Goal: Complete application form

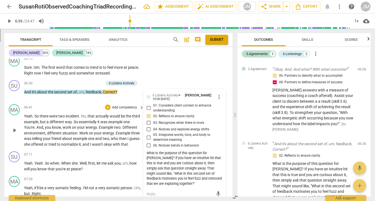
scroll to position [533, 0]
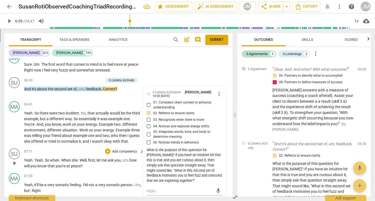
click at [130, 149] on p "Add competency" at bounding box center [124, 151] width 26 height 5
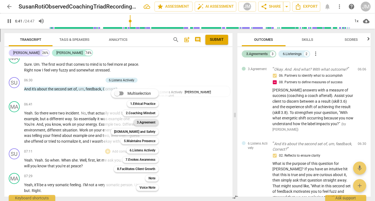
click at [146, 122] on b "3.Agreement" at bounding box center [146, 122] width 19 height 7
type input "402"
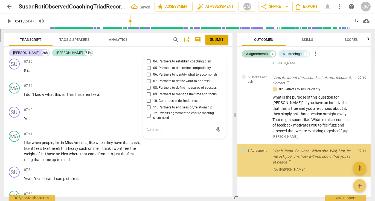
scroll to position [304, 0]
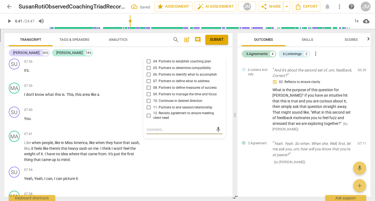
click at [146, 85] on input "08. Partners to define measures of success" at bounding box center [148, 87] width 9 height 7
checkbox input "true"
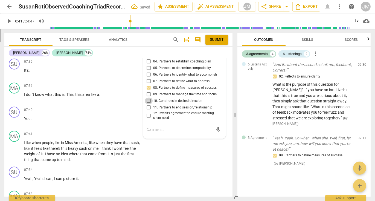
click at [148, 98] on input "10. Continues in desired direction" at bounding box center [148, 101] width 9 height 7
checkbox input "true"
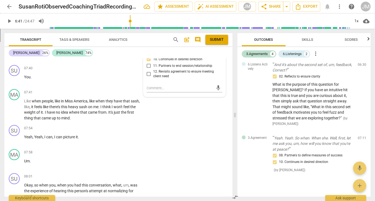
scroll to position [721, 0]
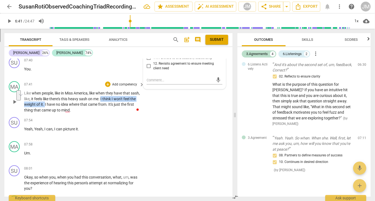
drag, startPoint x: 112, startPoint y: 96, endPoint x: 58, endPoint y: 100, distance: 53.7
click at [58, 100] on p "Like when people , like in Miss America , like when they have that sash , like …" at bounding box center [82, 101] width 117 height 22
click at [69, 94] on icon "button" at bounding box center [70, 94] width 3 height 4
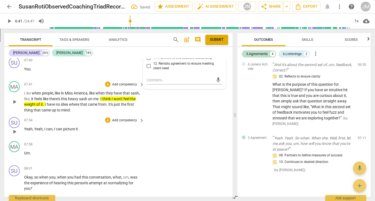
click at [119, 118] on p "Add competency" at bounding box center [124, 120] width 26 height 5
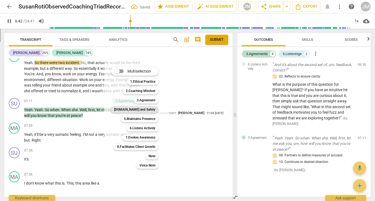
click at [144, 109] on b "[DOMAIN_NAME] and Safety" at bounding box center [134, 109] width 41 height 7
type input "403"
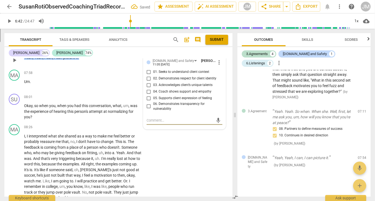
scroll to position [785, 0]
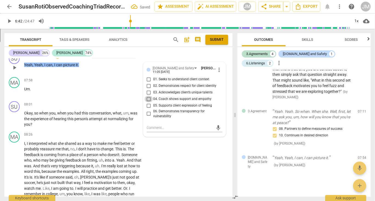
click at [147, 96] on input "04. Coach shows support and empathy" at bounding box center [148, 99] width 9 height 7
checkbox input "true"
click at [148, 102] on input "05. Supports client expression of feeling" at bounding box center [148, 105] width 9 height 7
checkbox input "true"
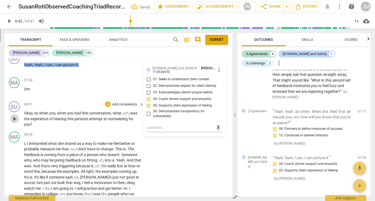
click at [13, 115] on span "play_arrow" at bounding box center [14, 118] width 7 height 7
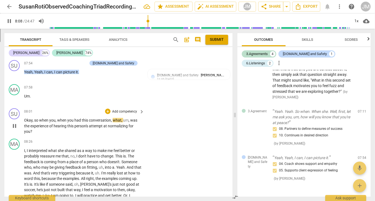
scroll to position [772, 0]
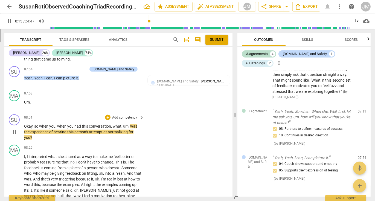
click at [121, 115] on p "Add competency" at bounding box center [124, 117] width 26 height 5
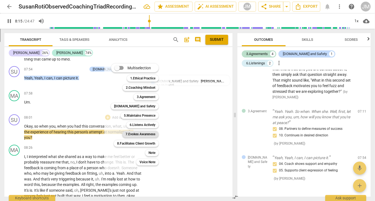
click at [146, 133] on b "7.Evokes Awareness" at bounding box center [140, 134] width 30 height 7
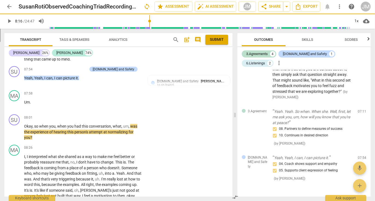
type input "496"
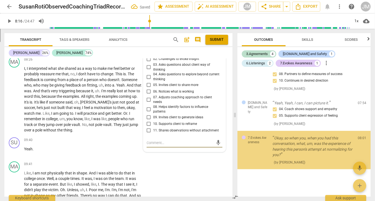
scroll to position [857, 0]
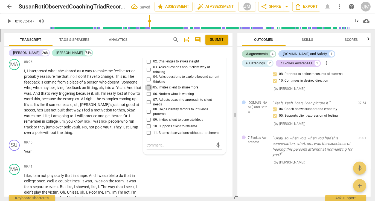
click at [146, 84] on input "05. Invites client to share more" at bounding box center [148, 87] width 9 height 7
checkbox input "true"
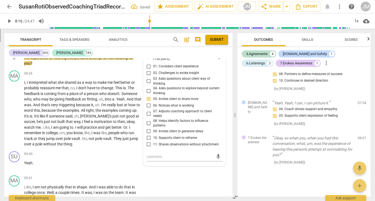
scroll to position [844, 0]
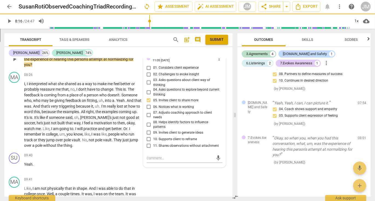
click at [147, 65] on input "01. Considers client experience" at bounding box center [148, 67] width 9 height 7
checkbox input "true"
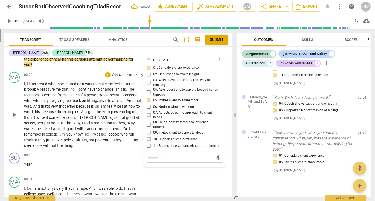
scroll to position [839, 0]
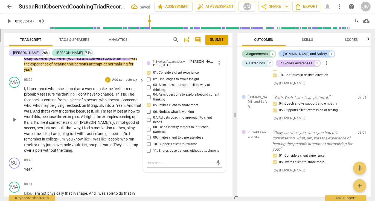
click at [16, 116] on span "play_arrow" at bounding box center [14, 119] width 7 height 7
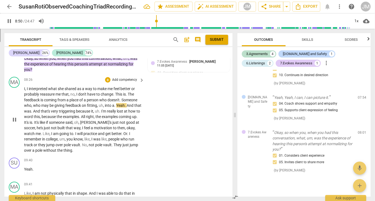
click at [114, 103] on span "." at bounding box center [115, 105] width 2 height 4
type input "532"
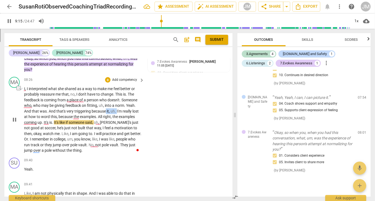
drag, startPoint x: 105, startPoint y: 108, endPoint x: 116, endPoint y: 109, distance: 11.0
click at [116, 109] on p "I , I interpreted what she shared as a way to make me feel better or probably r…" at bounding box center [82, 119] width 117 height 67
click at [129, 100] on icon "button" at bounding box center [128, 100] width 3 height 4
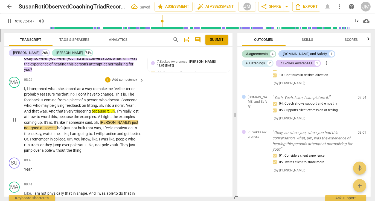
click at [119, 77] on p "Add competency" at bounding box center [124, 79] width 26 height 5
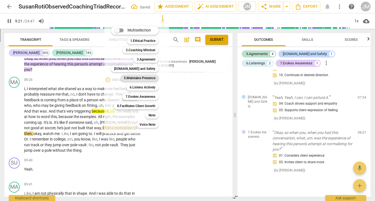
click at [146, 78] on b "5.Maintains Presence" at bounding box center [139, 78] width 31 height 7
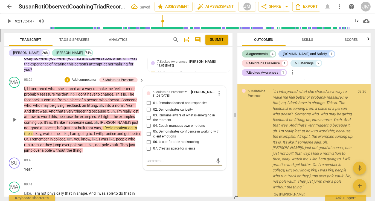
scroll to position [512, 0]
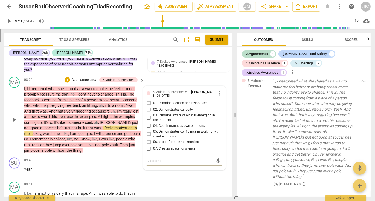
click at [218, 90] on span "more_vert" at bounding box center [219, 93] width 7 height 7
click at [220, 100] on li "Delete" at bounding box center [223, 100] width 19 height 10
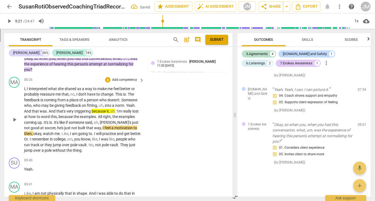
scroll to position [413, 0]
drag, startPoint x: 92, startPoint y: 107, endPoint x: 115, endPoint y: 107, distance: 23.0
click at [115, 107] on p "I , I interpreted what she shared as a way to make me feel better or probably r…" at bounding box center [82, 119] width 117 height 67
click at [126, 77] on p "Add competency" at bounding box center [124, 79] width 26 height 5
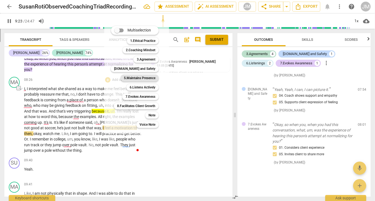
click at [144, 77] on b "5.Maintains Presence" at bounding box center [139, 78] width 31 height 7
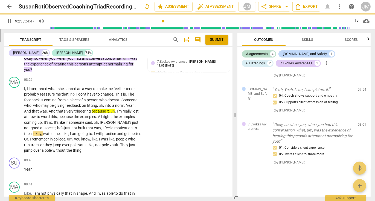
type input "564"
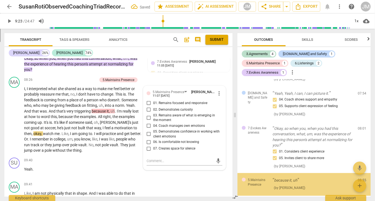
scroll to position [445, 0]
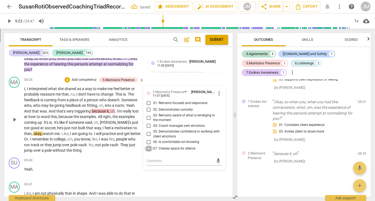
click at [146, 145] on input "07. Creates space for silence" at bounding box center [148, 148] width 9 height 7
checkbox input "true"
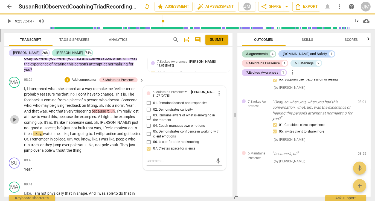
click at [16, 116] on span "play_arrow" at bounding box center [14, 119] width 7 height 7
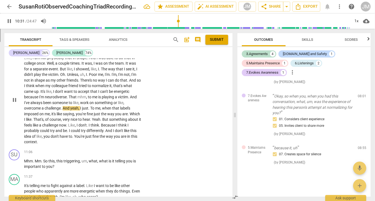
scroll to position [983, 0]
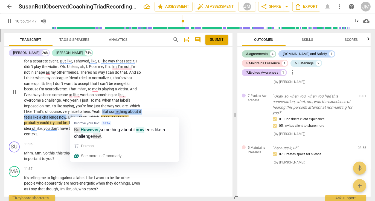
drag, startPoint x: 114, startPoint y: 109, endPoint x: 81, endPoint y: 114, distance: 33.4
click at [81, 114] on p "Like , I am not physically that in shape . And I was able to do that in college…" at bounding box center [82, 92] width 117 height 90
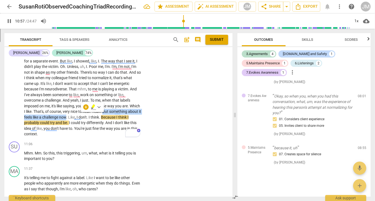
click at [92, 106] on icon "button" at bounding box center [93, 106] width 3 height 4
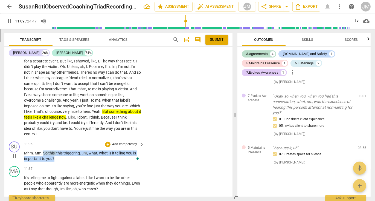
drag, startPoint x: 43, startPoint y: 150, endPoint x: 56, endPoint y: 154, distance: 13.2
click at [56, 154] on p "Mhm . Mm . So this , this triggering , um , what , what is it telling you is im…" at bounding box center [82, 155] width 117 height 11
click at [127, 142] on p "Add competency" at bounding box center [124, 144] width 26 height 5
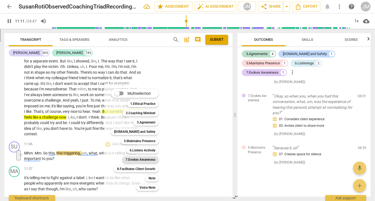
click at [144, 157] on b "7.Evokes Awareness" at bounding box center [140, 159] width 30 height 7
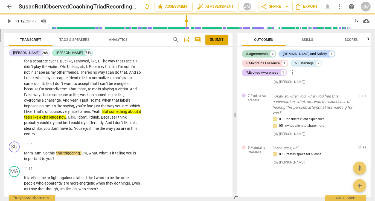
type input "672"
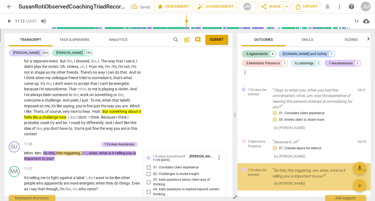
scroll to position [478, 0]
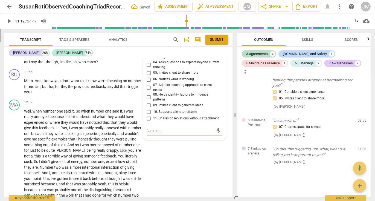
click at [150, 69] on input "05. Invites client to share more" at bounding box center [148, 72] width 9 height 7
checkbox input "true"
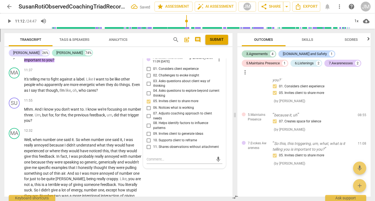
scroll to position [484, 0]
click at [147, 90] on input "04. Asks questions to explore beyond current thinking" at bounding box center [148, 93] width 9 height 7
checkbox input "true"
click at [149, 72] on input "02. Challenges to evoke insight" at bounding box center [148, 75] width 9 height 7
checkbox input "true"
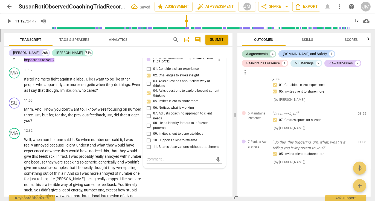
click at [149, 66] on input "01. Considers client experience" at bounding box center [148, 69] width 9 height 7
checkbox input "true"
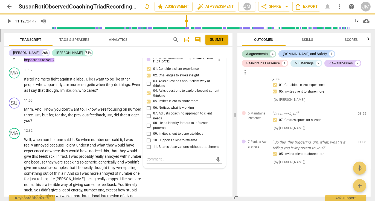
click at [150, 122] on input "08. Helps identify factors to influence patterns" at bounding box center [148, 125] width 9 height 7
checkbox input "true"
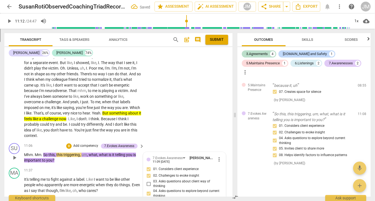
scroll to position [512, 0]
click at [89, 143] on p "Add competency" at bounding box center [86, 145] width 26 height 5
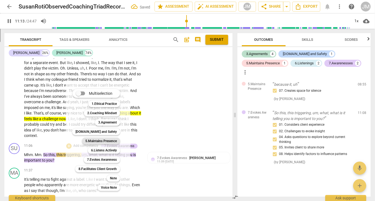
click at [98, 140] on b "5.Maintains Presence" at bounding box center [100, 140] width 31 height 7
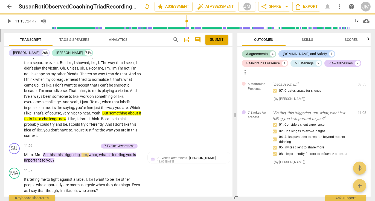
type input "674"
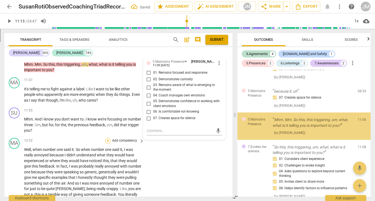
scroll to position [491, 0]
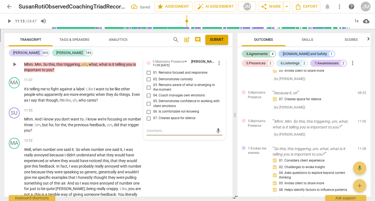
click at [148, 69] on input "01. Remains focused and responsive" at bounding box center [148, 72] width 9 height 7
checkbox input "true"
click at [148, 76] on input "02. Demonstrates curiosity" at bounding box center [148, 79] width 9 height 7
checkbox input "true"
click at [148, 84] on input "03. Remains aware of what is emerging in the moment" at bounding box center [148, 87] width 9 height 7
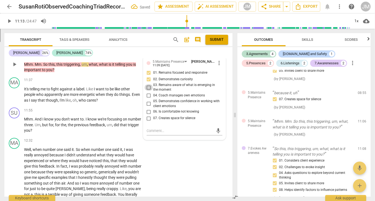
checkbox input "true"
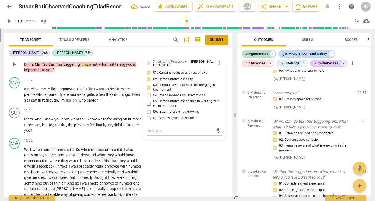
click at [148, 100] on input "05. Demonstrates confidence in working with client emotions" at bounding box center [148, 103] width 9 height 7
checkbox input "true"
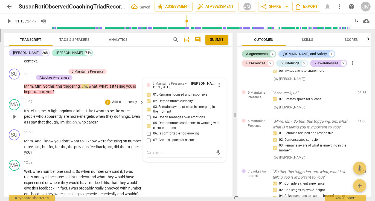
scroll to position [1055, 0]
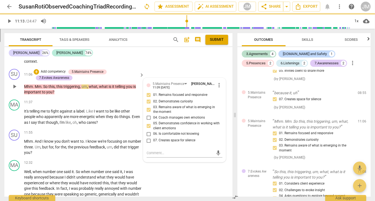
click at [59, 69] on p "Add competency" at bounding box center [53, 71] width 26 height 5
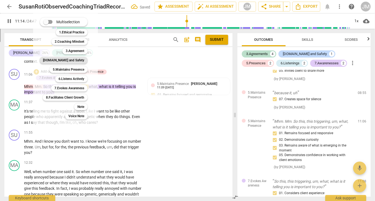
click at [67, 59] on b "[DOMAIN_NAME] and Safety" at bounding box center [63, 60] width 41 height 7
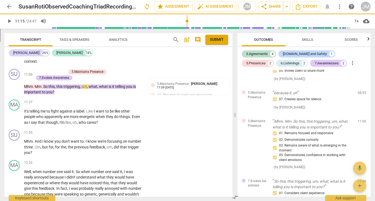
type input "675"
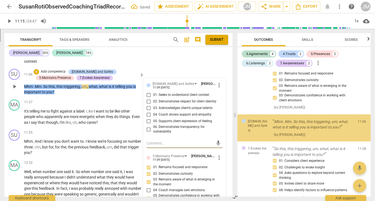
scroll to position [551, 0]
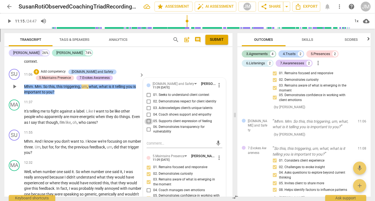
click at [148, 118] on input "05. Supports client expression of feeling" at bounding box center [148, 121] width 9 height 7
checkbox input "true"
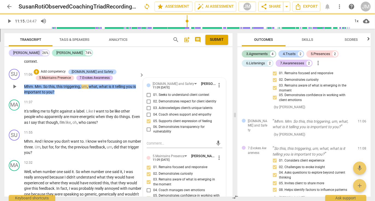
click at [148, 98] on input "02. Demonstrates respect for client identity" at bounding box center [148, 101] width 9 height 7
checkbox input "true"
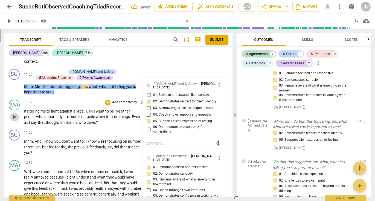
click at [14, 114] on span "play_arrow" at bounding box center [14, 116] width 7 height 7
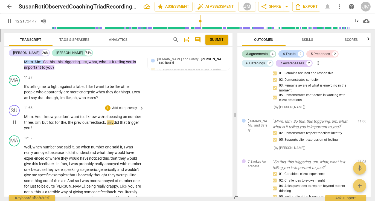
scroll to position [1088, 0]
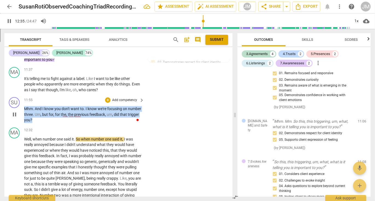
drag, startPoint x: 52, startPoint y: 116, endPoint x: 26, endPoint y: 106, distance: 28.0
click at [24, 106] on p "Mhm . And I know you don't want to . I know we're focusing on number three . Um…" at bounding box center [82, 114] width 117 height 17
click at [120, 98] on p "Add competency" at bounding box center [124, 100] width 26 height 5
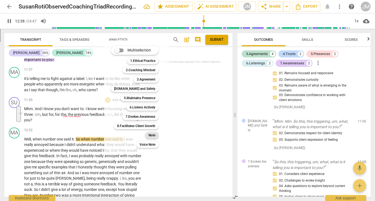
click at [152, 136] on b "Note" at bounding box center [151, 135] width 7 height 7
type input "759"
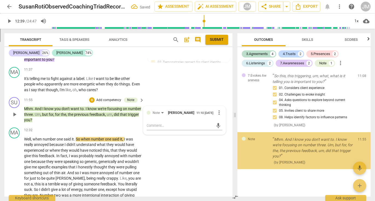
scroll to position [642, 0]
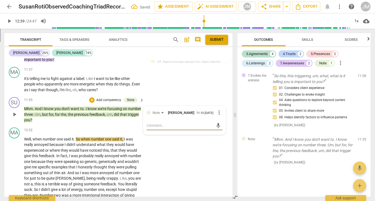
type textarea "H"
type textarea "Hh"
type textarea "Hhm"
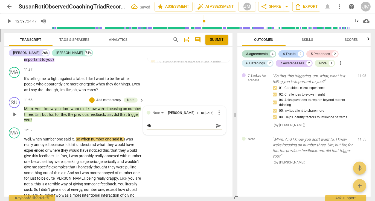
type textarea "Hhm"
type textarea "Hhmm"
type textarea "Hhmm."
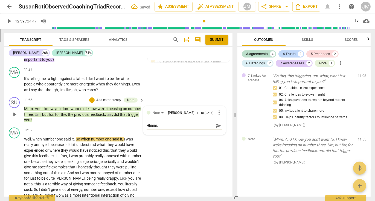
type textarea "Hhmm.."
type textarea "Hhmm..."
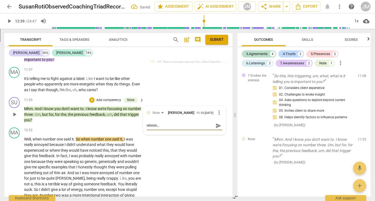
type textarea "Hhmm..."
type textarea "Hhmm... y"
type textarea "Hhmm... yo"
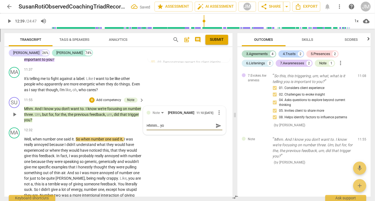
type textarea "Hhmm... you"
type textarea "Hhmm... you o"
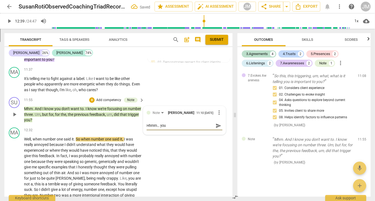
type textarea "Hhmm... you o"
type textarea "Hhmm... you ok"
type textarea "Hhmm... you okn"
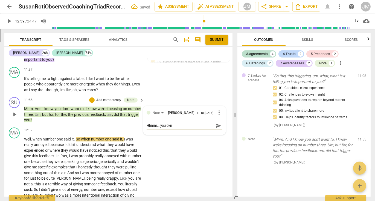
type textarea "Hhmm... you ok"
type textarea "Hhmm... you o"
type textarea "Hhmm... you"
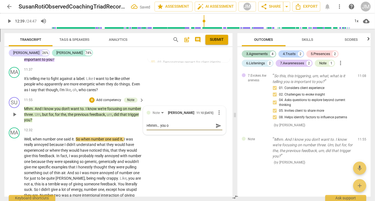
type textarea "Hhmm... you"
type textarea "Hhmm... you k"
type textarea "Hhmm... you kn"
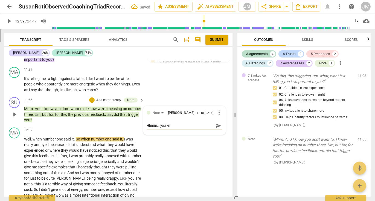
type textarea "Hhmm... you kno"
type textarea "Hhmm... you know"
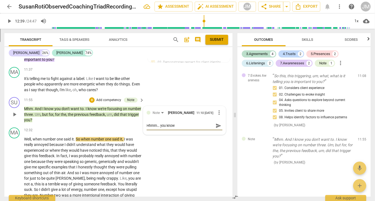
type textarea "Hhmm... you know"
type textarea "Hhmm... you know h"
type textarea "Hhmm... you know he"
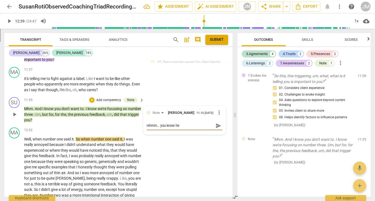
type textarea "Hhmm... you know he"
type textarea "Hhmm... you know he d"
type textarea "Hhmm... you know he do"
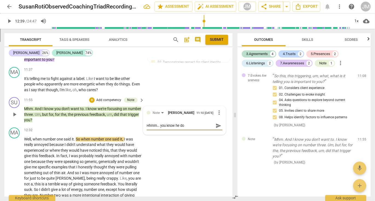
type textarea "Hhmm... you know he doe"
type textarea "Hhmm... you know he does"
type textarea "Hhmm... you know he doesn"
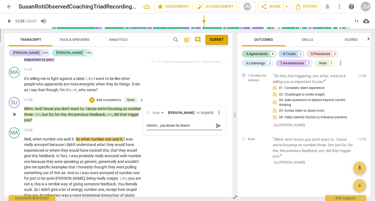
type textarea "Hhmm... you know he doesn'"
type textarea "Hhmm... you know he doesn't"
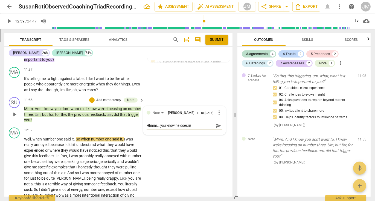
type textarea "Hhmm... you know he doesn't"
type textarea "Hhmm... you know he doesn't '"
type textarea "Hhmm... you know he doesn't 'w"
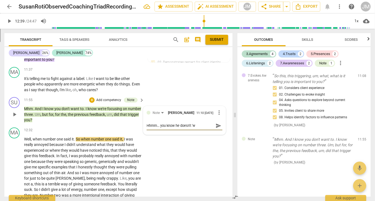
type textarea "Hhmm... you know he doesn't 'wa"
type textarea "Hhmm... you know he doesn't 'wan"
type textarea "Hhmm... you know he doesn't 'want"
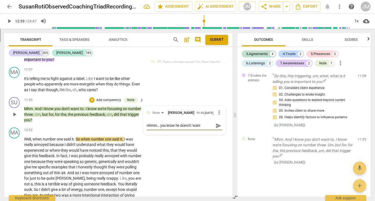
type textarea "Hhmm... you know he doesn't 'want"
type textarea "Hhmm... you know he doesn't 'want t"
type textarea "Hhmm... you know he doesn't 'want to"
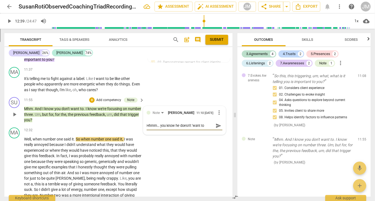
type textarea "Hhmm... you know he doesn't 'want to'"
type textarea "Hhmm... you know he doesn't 'want to' a"
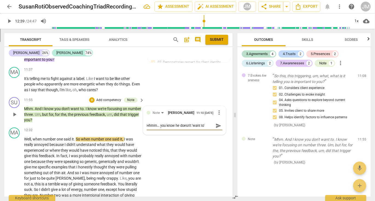
type textarea "Hhmm... you know he doesn't 'want to' a"
type textarea "Hhmm... you know he doesn't 'want to' an"
type textarea "Hhmm... you know he doesn't 'want to' and"
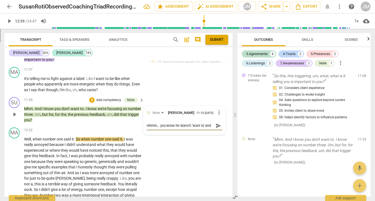
type textarea "Hhmm... you know he doesn't 'want to' and y"
type textarea "Hhmm... you know he doesn't 'want to' and ye"
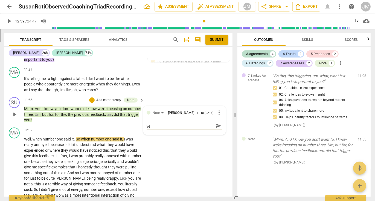
type textarea "Hhmm... you know he doesn't 'want to' and yet"
type textarea "Hhmm... you know he doesn't 'want to' and yet y"
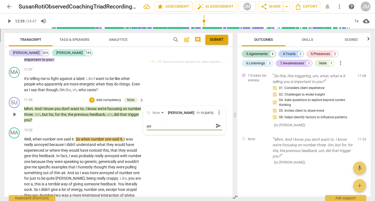
type textarea "Hhmm... you know he doesn't 'want to' and yet y"
type textarea "Hhmm... you know he doesn't 'want to' and yet yo"
type textarea "Hhmm... you know he doesn't 'want to' and yet you"
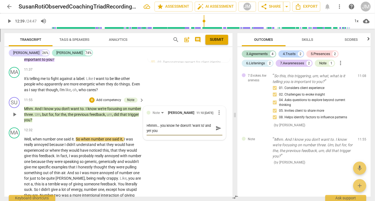
scroll to position [0, 0]
type textarea "Hhmm... you know he doesn't 'want to' and yet you"
type textarea "Hhmm... you know he doesn't 'want to' and yet you a"
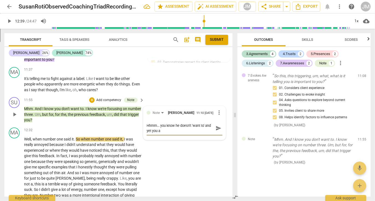
type textarea "Hhmm... you know he doesn't 'want to' and yet you as"
type textarea "Hhmm... you know he doesn't 'want to' and yet you ask"
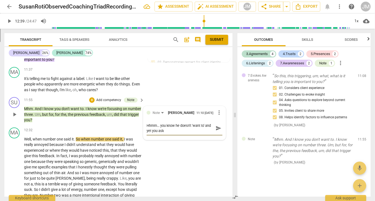
type textarea "Hhmm... you know he doesn't 'want to' and yet you ask"
type textarea "Hhmm... you know he doesn't 'want to' and yet you ask a"
type textarea "Hhmm... you know he doesn't 'want to' and yet you ask an"
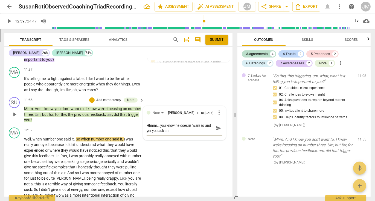
type textarea "Hhmm... you know he doesn't 'want to' and yet you ask any"
type textarea "Hhmm... you know he doesn't 'want to' and yet you ask anyw"
type textarea "Hhmm... you know he doesn't 'want to' and yet you ask anywa"
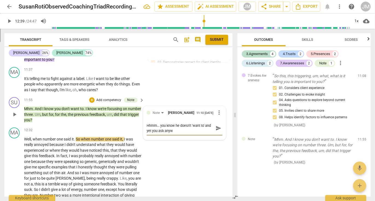
type textarea "Hhmm... you know he doesn't 'want to' and yet you ask anywa"
type textarea "Hhmm... you know he doesn't 'want to' and yet you ask anyway"
type textarea "Hhmm... you know he doesn't 'want to' and yet you ask anyway."
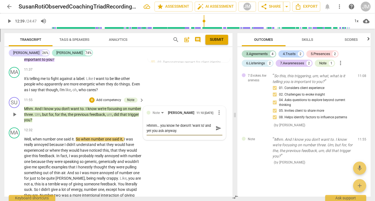
type textarea "Hhmm... you know he doesn't 'want to' and yet you ask anyway."
type textarea "Hhmm... you know he doesn't 'want to' and yet you ask anyway. W"
type textarea "Hhmm... you know he doesn't 'want to' and yet you ask anyway. Wh"
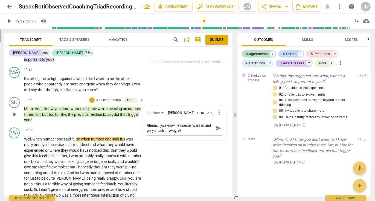
type textarea "Hhmm... you know he doesn't 'want to' and yet you ask anyway. Wh"
type textarea "Hhmm... you know he doesn't 'want to' and yet you ask anyway. Wha"
type textarea "Hhmm... you know he doesn't 'want to' and yet you ask anyway. What"
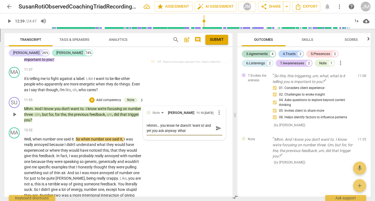
type textarea "Hhmm... you know he doesn't 'want to' and yet you ask anyway. What a"
type textarea "Hhmm... you know he doesn't 'want to' and yet you ask anyway. What ar"
type textarea "Hhmm... you know he doesn't 'want to' and yet you ask anyway. What are"
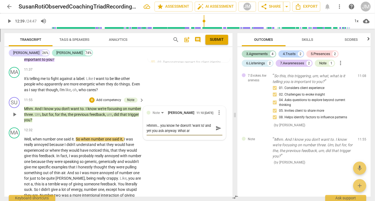
type textarea "Hhmm... you know he doesn't 'want to' and yet you ask anyway. What are"
type textarea "Hhmm... you know he doesn't 'want to' and yet you ask anyway. What are y"
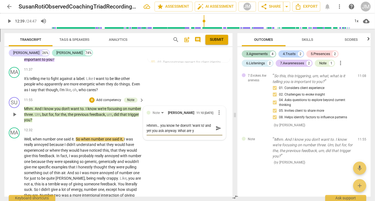
type textarea "Hhmm... you know he doesn't 'want to' and yet you ask anyway. What are yo"
type textarea "Hhmm... you know he doesn't 'want to' and yet you ask anyway. What are you"
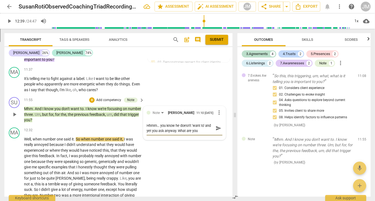
type textarea "Hhmm... you know he doesn't 'want to' and yet you ask anyway. What are you"
type textarea "Hhmm... you know he doesn't 'want to' and yet you ask anyway. What are you c"
type textarea "Hhmm... you know he doesn't 'want to' and yet you ask anyway. What are you cu"
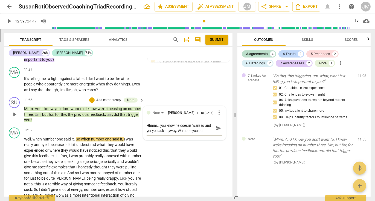
type textarea "Hhmm... you know he doesn't 'want to' and yet you ask anyway. What are you cur"
type textarea "Hhmm... you know he doesn't 'want to' and yet you ask anyway. What are you curi"
type textarea "Hhmm... you know he doesn't 'want to' and yet you ask anyway. What are you curio"
type textarea "Hhmm... you know he doesn't 'want to' and yet you ask anyway. What are you curi…"
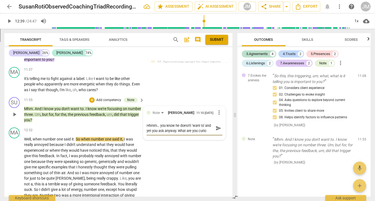
type textarea "Hhmm... you know he doesn't 'want to' and yet you ask anyway. What are you curi…"
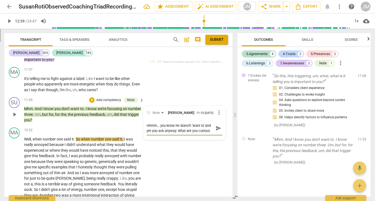
type textarea "Hhmm... you know he doesn't 'want to' and yet you ask anyway. What are you curi…"
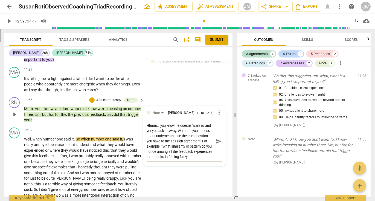
scroll to position [5, 0]
click at [217, 140] on span "send" at bounding box center [218, 141] width 6 height 6
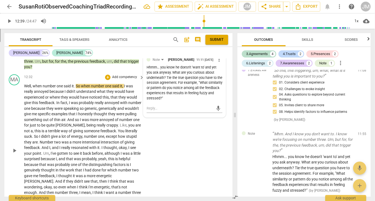
scroll to position [1147, 0]
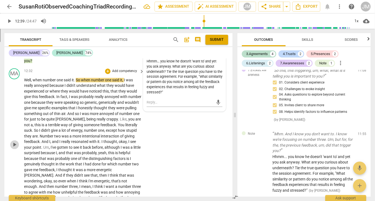
click at [14, 141] on span "play_arrow" at bounding box center [14, 144] width 7 height 7
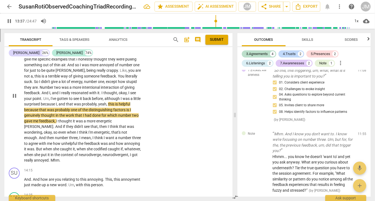
scroll to position [1202, 0]
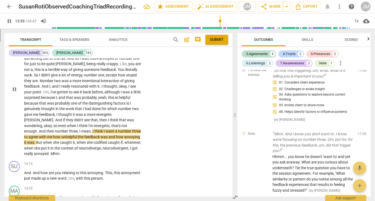
click at [115, 129] on span "a" at bounding box center [116, 131] width 3 height 4
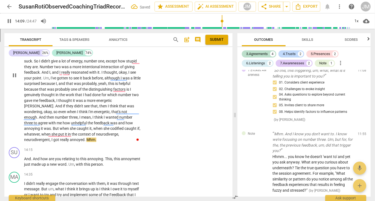
scroll to position [1254, 0]
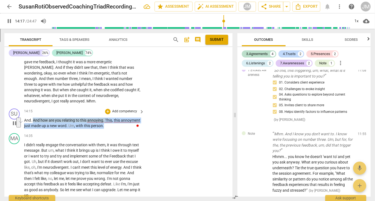
drag, startPoint x: 105, startPoint y: 123, endPoint x: 33, endPoint y: 117, distance: 73.0
click at [33, 117] on p "And . And how are you relating to this annoying . This , this annoyment just ma…" at bounding box center [82, 122] width 117 height 11
click at [131, 109] on p "Add competency" at bounding box center [124, 111] width 26 height 5
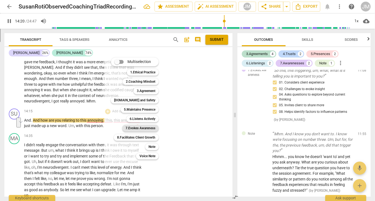
click at [144, 128] on b "7.Evokes Awareness" at bounding box center [140, 128] width 30 height 7
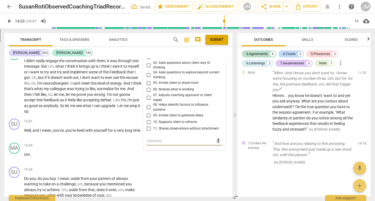
scroll to position [1333, 0]
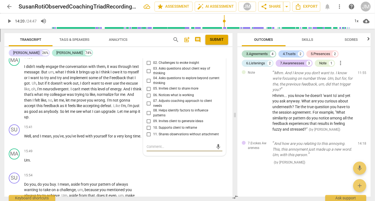
click at [147, 85] on input "05. Invites client to share more" at bounding box center [148, 88] width 9 height 7
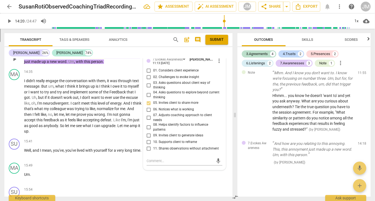
scroll to position [1315, 0]
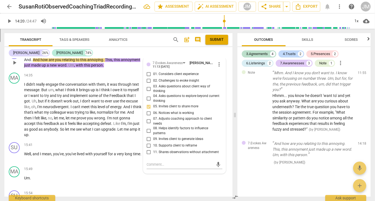
click at [147, 77] on input "02. Challenges to evoke insight" at bounding box center [148, 80] width 9 height 7
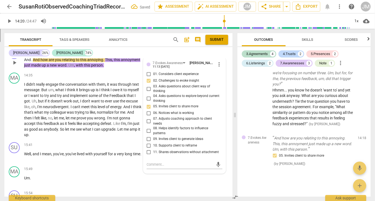
click at [147, 72] on input "01. Considers client experience" at bounding box center [148, 74] width 9 height 7
click at [149, 127] on input "08. Helps identify factors to influence patterns" at bounding box center [148, 130] width 9 height 7
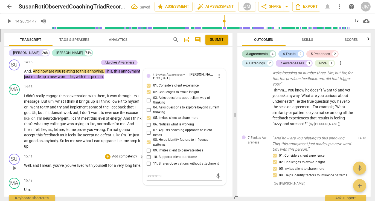
scroll to position [1302, 0]
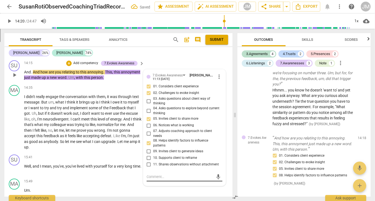
click at [157, 174] on textarea at bounding box center [179, 176] width 67 height 5
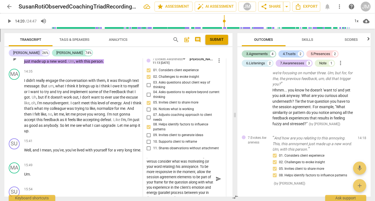
scroll to position [31, 0]
click at [216, 176] on span "send" at bounding box center [218, 179] width 6 height 6
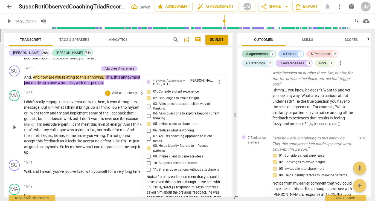
scroll to position [1296, 0]
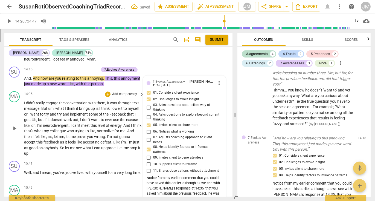
click at [14, 125] on span "play_arrow" at bounding box center [14, 128] width 7 height 7
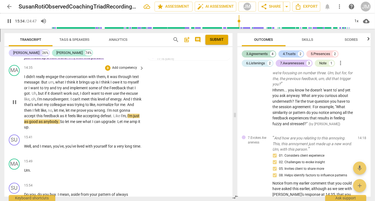
scroll to position [1323, 0]
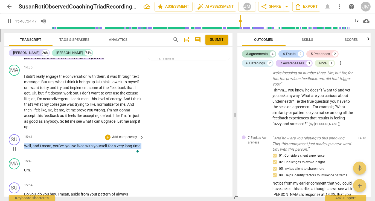
drag, startPoint x: 25, startPoint y: 142, endPoint x: 35, endPoint y: 146, distance: 10.8
click at [35, 146] on p "Well , and I mean , you've , you've lived with yourself for a very long time ." at bounding box center [82, 146] width 117 height 6
click at [118, 134] on p "Add competency" at bounding box center [124, 136] width 26 height 5
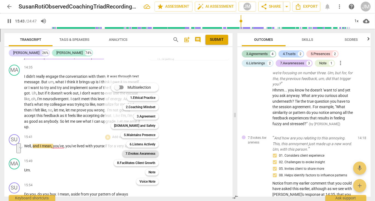
click at [148, 154] on b "7.Evokes Awareness" at bounding box center [140, 153] width 30 height 7
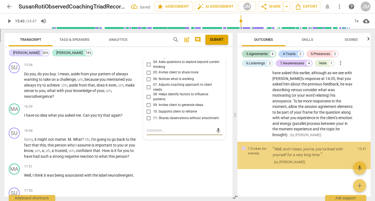
scroll to position [830, 0]
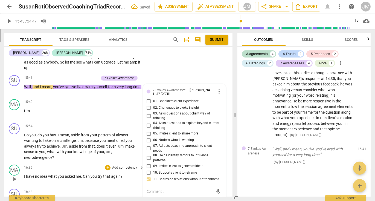
scroll to position [1377, 0]
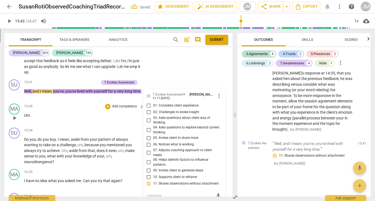
click at [15, 114] on span "play_arrow" at bounding box center [14, 117] width 7 height 7
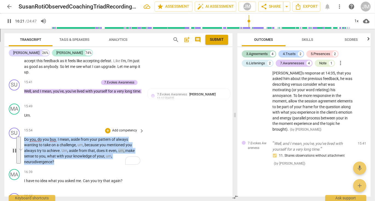
drag, startPoint x: 24, startPoint y: 136, endPoint x: 54, endPoint y: 157, distance: 36.0
click at [54, 157] on p "Do you , do you buy . I mean , aside from your pattern of always wanting to tak…" at bounding box center [82, 150] width 117 height 28
click at [120, 128] on p "Add competency" at bounding box center [124, 130] width 26 height 5
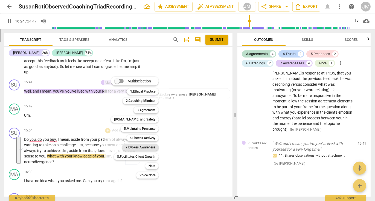
click at [135, 147] on b "7.Evokes Awareness" at bounding box center [140, 147] width 30 height 7
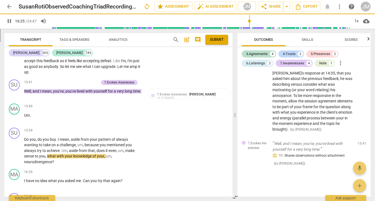
type input "985"
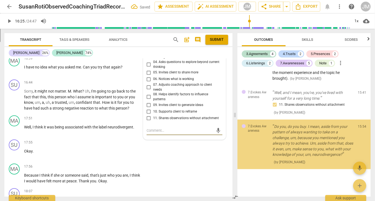
scroll to position [892, 0]
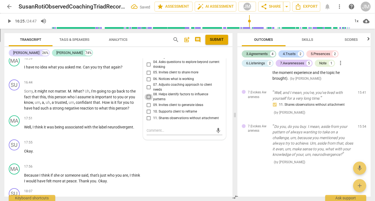
click at [148, 94] on input "08. Helps identify factors to influence patterns" at bounding box center [148, 96] width 9 height 7
checkbox input "true"
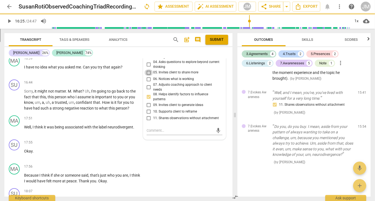
click at [148, 70] on input "05. Invites client to share more" at bounding box center [148, 72] width 9 height 7
checkbox input "true"
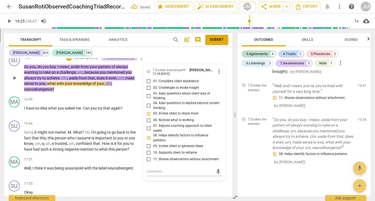
scroll to position [1446, 0]
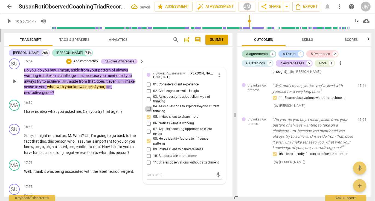
drag, startPoint x: 147, startPoint y: 105, endPoint x: 148, endPoint y: 98, distance: 7.2
click at [147, 105] on input "04. Asks questions to explore beyond current thinking" at bounding box center [148, 108] width 9 height 7
checkbox input "true"
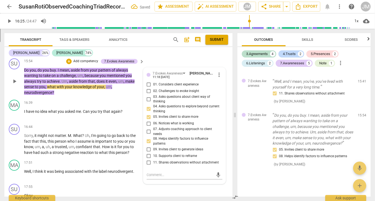
click at [149, 88] on input "02. Challenges to evoke insight" at bounding box center [148, 91] width 9 height 7
checkbox input "true"
click at [148, 81] on input "01. Considers client experience" at bounding box center [148, 84] width 9 height 7
checkbox input "true"
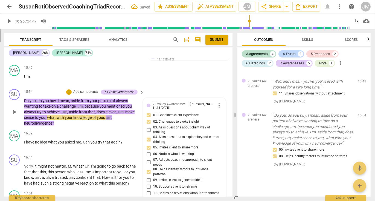
scroll to position [1396, 0]
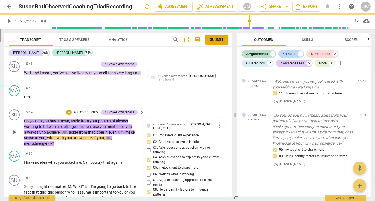
click at [91, 110] on p "Add competency" at bounding box center [86, 112] width 26 height 5
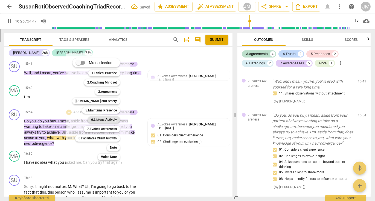
click at [98, 118] on b "6.Listens Actively" at bounding box center [104, 119] width 26 height 7
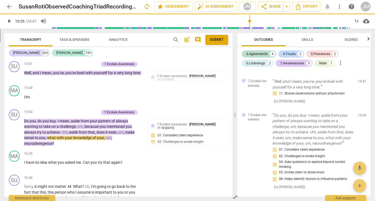
type input "987"
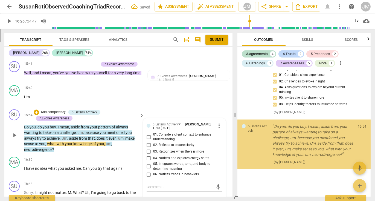
scroll to position [983, 0]
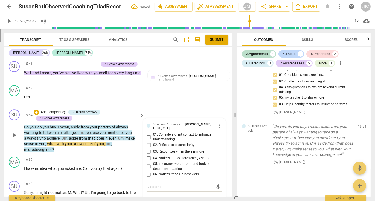
click at [147, 163] on input "05. Integrates words, tone, and body to determine meaning" at bounding box center [148, 166] width 9 height 7
checkbox input "true"
click at [147, 171] on input "06. Notices trends in behaviors" at bounding box center [148, 174] width 9 height 7
checkbox input "true"
click at [148, 133] on input "01. Considers client context to enhance understanding" at bounding box center [148, 136] width 9 height 7
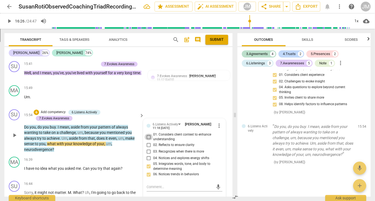
checkbox input "true"
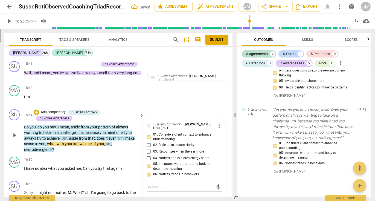
click at [57, 110] on p "Add competency" at bounding box center [53, 112] width 26 height 5
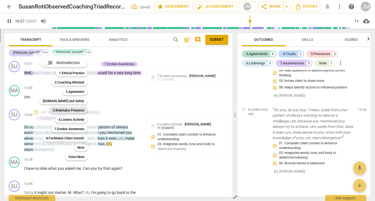
click at [62, 109] on b "5.Maintains Presence" at bounding box center [68, 110] width 31 height 7
type input "988"
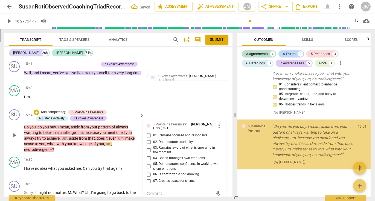
scroll to position [1064, 0]
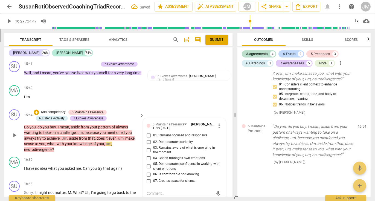
click at [150, 132] on input "01. Remains focused and responsive" at bounding box center [148, 135] width 9 height 7
checkbox input "true"
click at [149, 139] on input "02. Demonstrates curiosity" at bounding box center [148, 142] width 9 height 7
checkbox input "true"
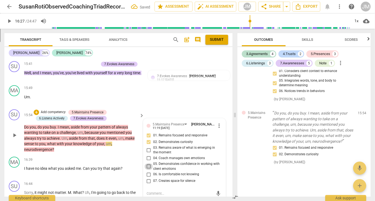
drag, startPoint x: 147, startPoint y: 163, endPoint x: 145, endPoint y: 162, distance: 2.7
click at [147, 163] on input "05. Demonstrates confidence in working with client emotions" at bounding box center [148, 166] width 9 height 7
checkbox input "true"
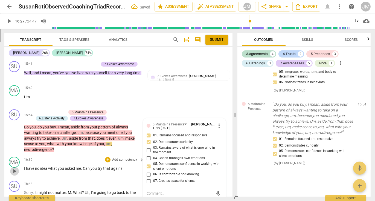
click at [13, 167] on span "play_arrow" at bounding box center [14, 170] width 7 height 7
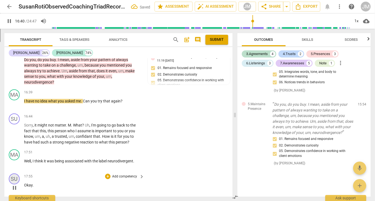
scroll to position [1447, 0]
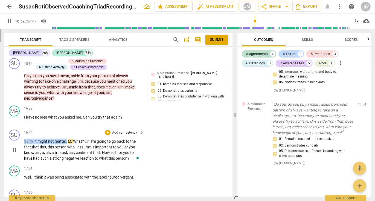
drag, startPoint x: 67, startPoint y: 138, endPoint x: 19, endPoint y: 139, distance: 48.1
click at [19, 139] on div "SU play_arrow pause 16:44 + Add competency keyboard_arrow_right Sorry , it migh…" at bounding box center [118, 145] width 228 height 36
click at [115, 130] on p "Add competency" at bounding box center [124, 132] width 26 height 5
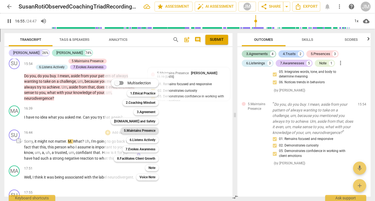
click at [153, 132] on b "5.Maintains Presence" at bounding box center [139, 130] width 31 height 7
type input "1016"
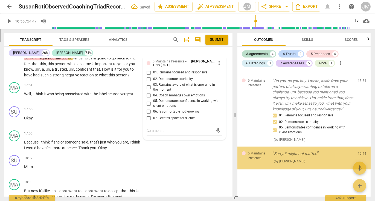
scroll to position [1109, 0]
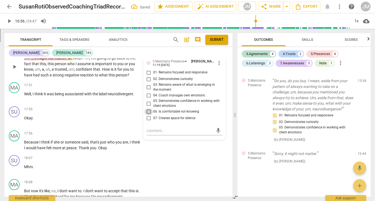
click at [148, 108] on input "06. Is comfortable not knowing" at bounding box center [148, 111] width 9 height 7
checkbox input "true"
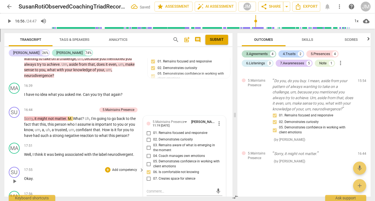
scroll to position [1458, 0]
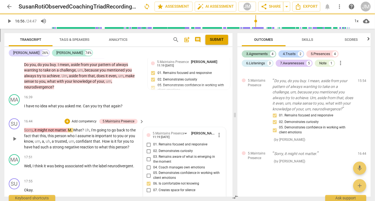
click at [92, 119] on p "Add competency" at bounding box center [84, 121] width 26 height 5
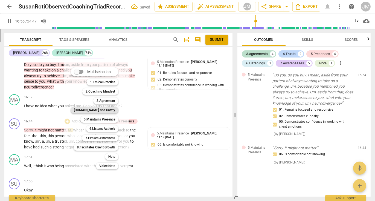
click at [94, 111] on b "[DOMAIN_NAME] and Safety" at bounding box center [94, 110] width 41 height 7
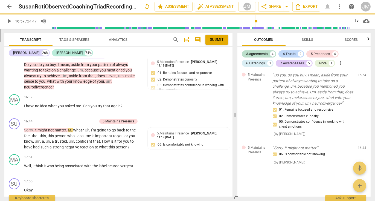
type input "1017"
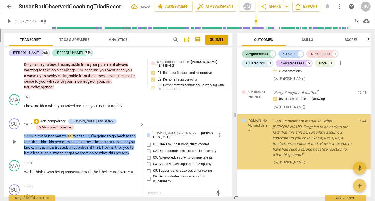
scroll to position [1165, 0]
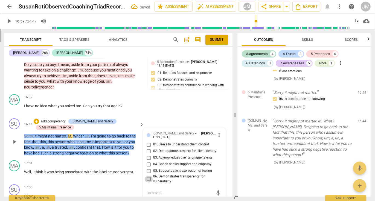
click at [148, 175] on input "06. Demonstrates transparency for vulnerability" at bounding box center [148, 178] width 9 height 7
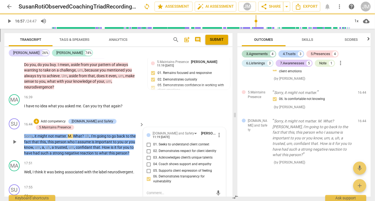
click at [147, 176] on input "06. Demonstrates transparency for vulnerability" at bounding box center [148, 178] width 9 height 7
checkbox input "true"
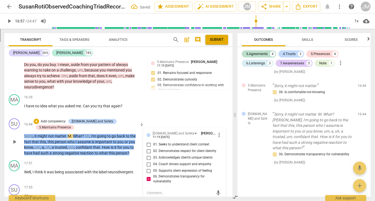
click at [217, 131] on span "more_vert" at bounding box center [219, 134] width 7 height 7
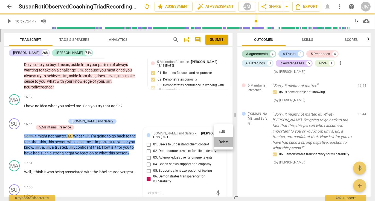
click at [221, 142] on li "Delete" at bounding box center [223, 142] width 19 height 10
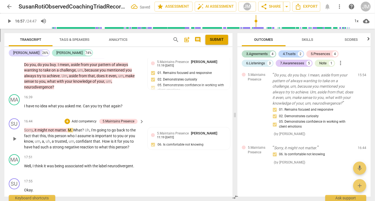
scroll to position [1115, 0]
drag, startPoint x: 72, startPoint y: 127, endPoint x: 25, endPoint y: 126, distance: 47.5
click at [25, 127] on p "Sorry , it might not matter . M . What ? Uh , I'm going to go back to the fact …" at bounding box center [82, 138] width 117 height 22
click at [68, 118] on div "+" at bounding box center [66, 120] width 5 height 5
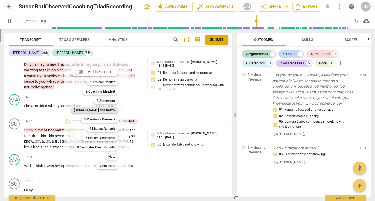
click at [99, 108] on b "[DOMAIN_NAME] and Safety" at bounding box center [94, 110] width 41 height 7
type input "1018"
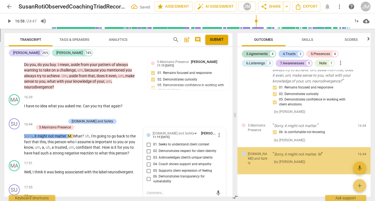
scroll to position [1138, 0]
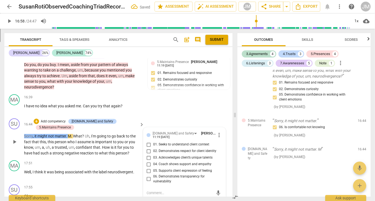
click at [147, 175] on input "06. Demonstrates transparency for vulnerability" at bounding box center [148, 178] width 9 height 7
checkbox input "true"
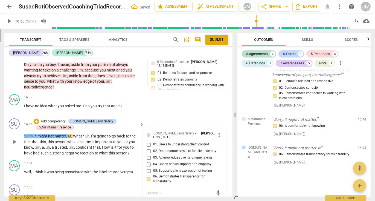
scroll to position [1144, 0]
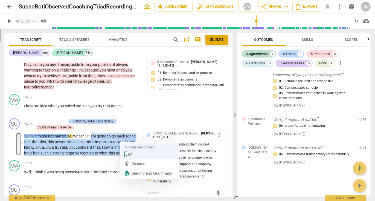
drag, startPoint x: 91, startPoint y: 133, endPoint x: 123, endPoint y: 151, distance: 37.4
click at [123, 42] on html "arrow_back SusanRotiObservedCoachingTriadRecordingRound3 edit star Assessment a…" at bounding box center [187, 21] width 375 height 42
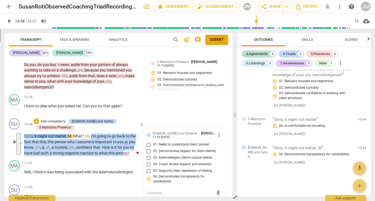
click at [47, 119] on p "Add competency" at bounding box center [53, 121] width 26 height 5
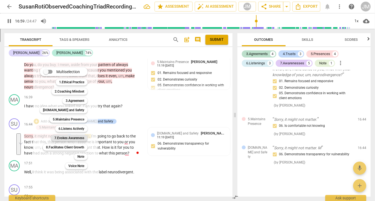
click at [59, 137] on b "7.Evokes Awareness" at bounding box center [69, 137] width 30 height 7
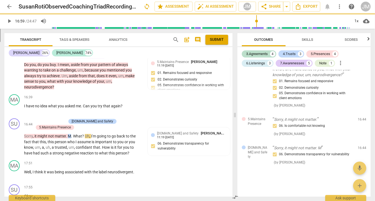
type input "1020"
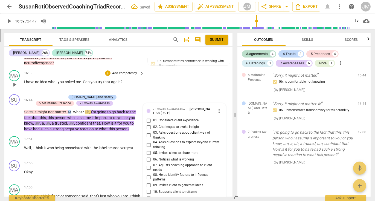
scroll to position [1484, 0]
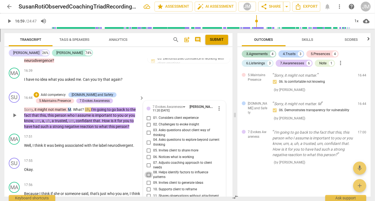
click at [148, 172] on input "08. Helps identify factors to influence patterns" at bounding box center [148, 174] width 9 height 7
checkbox input "true"
click at [148, 180] on input "09. Invites client to generate ideas" at bounding box center [148, 182] width 9 height 7
checkbox input "true"
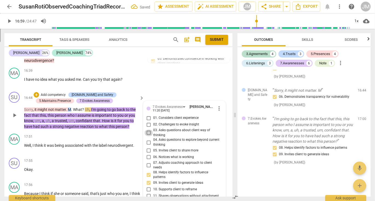
click at [148, 130] on input "03. Asks questions about client way of thinking" at bounding box center [148, 132] width 9 height 7
checkbox input "true"
click at [14, 145] on span "play_arrow" at bounding box center [14, 148] width 7 height 7
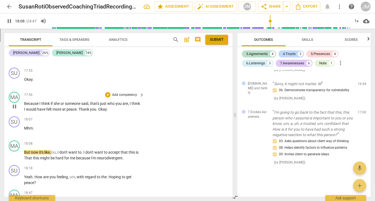
scroll to position [1585, 0]
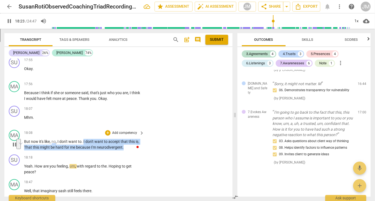
drag, startPoint x: 84, startPoint y: 138, endPoint x: 128, endPoint y: 142, distance: 45.0
click at [128, 142] on p "But now it's like , no , I don't want to . I don't want to accept that this is …" at bounding box center [82, 144] width 117 height 11
click at [136, 135] on icon "button" at bounding box center [136, 135] width 3 height 4
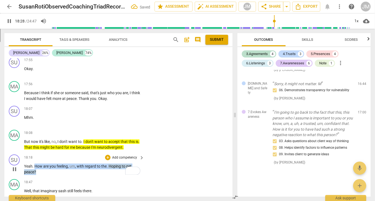
drag, startPoint x: 34, startPoint y: 162, endPoint x: 37, endPoint y: 167, distance: 5.0
click at [37, 167] on p "Yeah . How are you feeling , um , with regard to the . Hoping to get peace ?" at bounding box center [82, 168] width 117 height 11
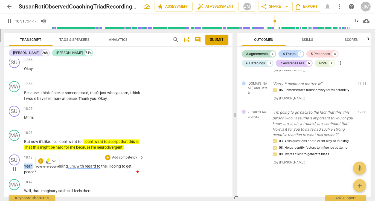
drag, startPoint x: 24, startPoint y: 162, endPoint x: 33, endPoint y: 161, distance: 8.5
click at [33, 163] on p "Yeah . How are you feeling , um , with regard to the . Hoping to get peace ?" at bounding box center [82, 168] width 117 height 11
click at [130, 155] on p "Add competency" at bounding box center [124, 157] width 26 height 5
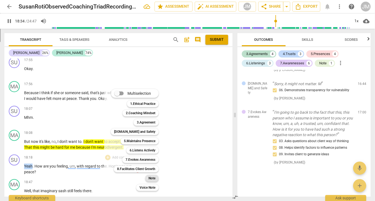
click at [152, 177] on b "Note" at bounding box center [151, 178] width 7 height 7
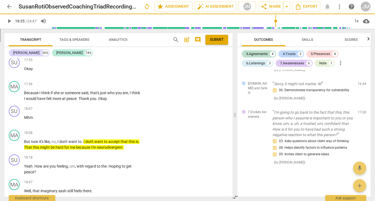
type input "1115"
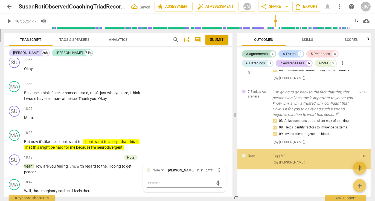
scroll to position [1228, 0]
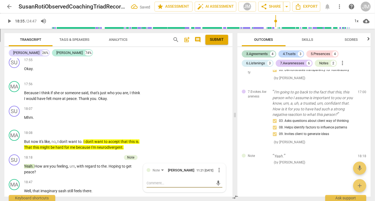
type textarea "W"
type textarea "Wh"
type textarea "Wha"
type textarea "What"
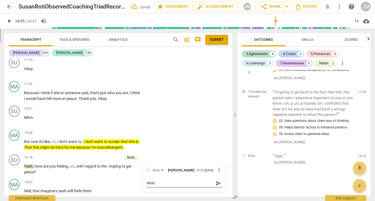
type textarea "What"
type textarea "What w"
type textarea "What wa"
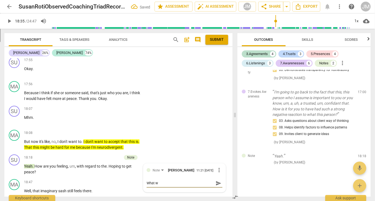
type textarea "What wa"
type textarea "What was"
type textarea "What was t"
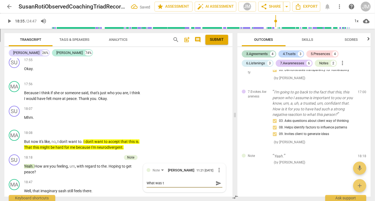
type textarea "What was th"
type textarea "What was the"
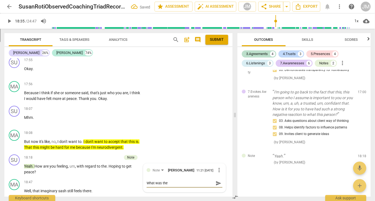
type textarea "What was the"
type textarea "What was the i"
type textarea "What was the im"
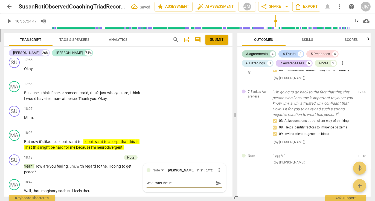
type textarea "What was the imp"
type textarea "What was the impa"
type textarea "What was the impac"
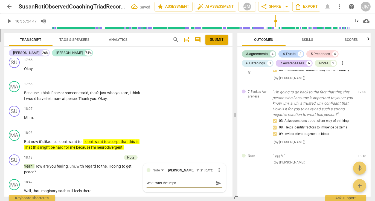
type textarea "What was the impac"
type textarea "What was the impact"
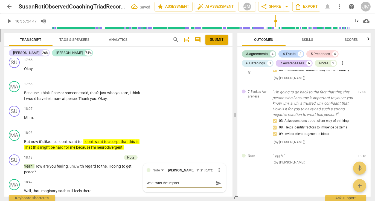
type textarea "What was the impact o"
type textarea "What was the impact of"
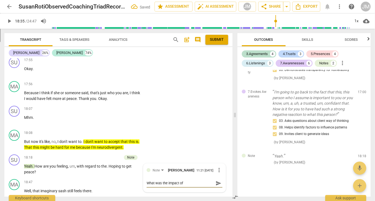
type textarea "What was the impact of"
type textarea "What was the impact of M"
type textarea "What was the impact of Ma"
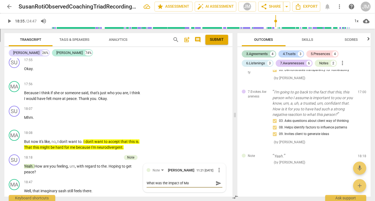
type textarea "What was the impact of Mat"
type textarea "What was the impact of Matt"
type textarea "What was the impact of Matth"
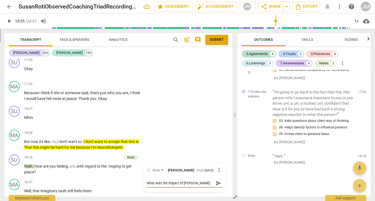
type textarea "What was the impact of Matth"
type textarea "What was the impact of Matthe"
type textarea "What was the impact of Matthew"
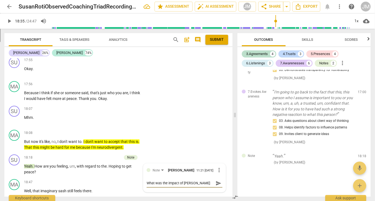
type textarea "What was the impact of Matthew'"
type textarea "What was the impact of Matthew's"
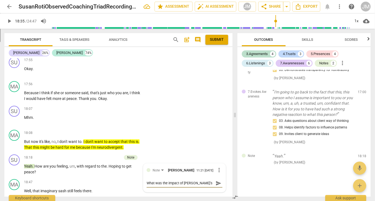
type textarea "What was the impact of Matthew's"
type textarea "What was the impact of Matthew's s"
type textarea "What was the impact of Matthew's sh"
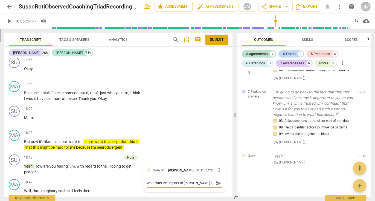
type textarea "What was the impact of Matthew's sha"
type textarea "What was the impact of Matthew's shar"
type textarea "What was the impact of Matthew's shari"
type textarea "What was the impact of Matthew's sharin"
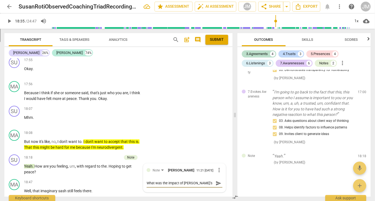
type textarea "What was the impact of Matthew's sharing"
type textarea "What was the impact of Matthew's sharing a"
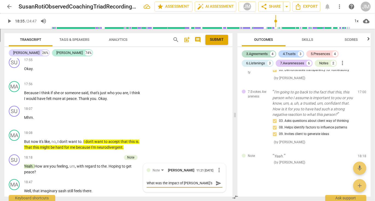
type textarea "What was the impact of Matthew's sharing at"
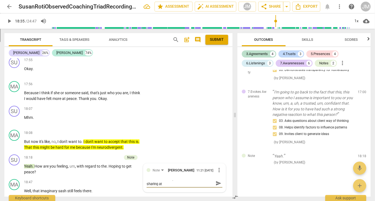
type textarea "What was the impact of Matthew's sharing at 1"
type textarea "What was the impact of Matthew's sharing at 19"
type textarea "What was the impact of Matthew's sharing at 1"
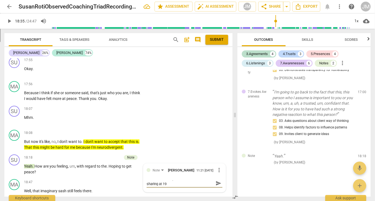
type textarea "What was the impact of Matthew's sharing at 1"
type textarea "What was the impact of Matthew's sharing at 19"
type textarea "What was the impact of Matthew's sharing at 198"
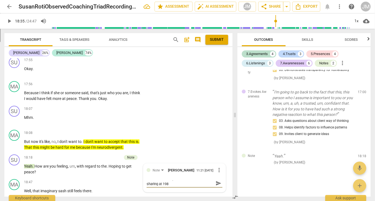
scroll to position [0, 0]
type textarea "What was the impact of Matthew's sharing at 198:"
type textarea "What was the impact of Matthew's sharing at 198:0"
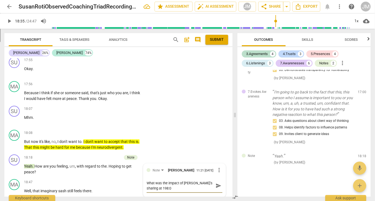
type textarea "What was the impact of Matthew's sharing at 198:09"
type textarea "What was the impact of Matthew's sharing at 198:0"
type textarea "What was the impact of Matthew's sharing at 198:"
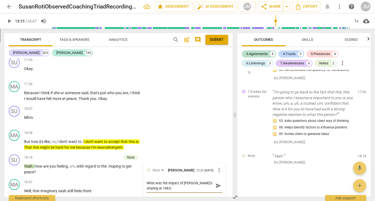
type textarea "What was the impact of Matthew's sharing at 198:"
type textarea "What was the impact of Matthew's sharing at 198"
type textarea "What was the impact of Matthew's sharing at 19"
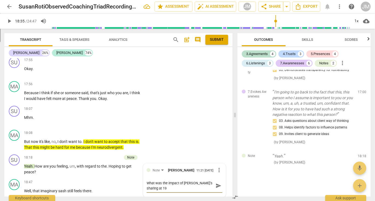
scroll to position [4, 0]
type textarea "What was the impact of Matthew's sharing at 1"
type textarea "What was the impact of Matthew's sharing at 18"
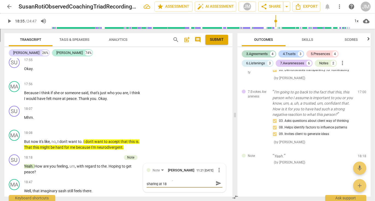
type textarea "What was the impact of Matthew's sharing at 18:"
type textarea "What was the impact of Matthew's sharing at 18:0"
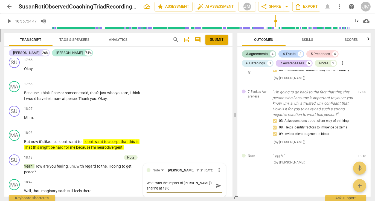
type textarea "What was the impact of Matthew's sharing at 18:08"
type textarea "What was the impact of Matthew's sharing at 18:08 a"
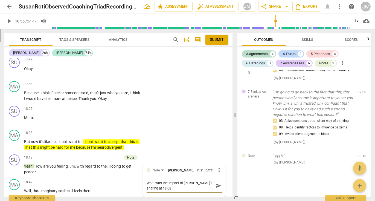
type textarea "What was the impact of Matthew's sharing at 18:08 a"
type textarea "What was the impact of Matthew's sharing at 18:08 an"
type textarea "What was the impact of Matthew's sharing at 18:08 and"
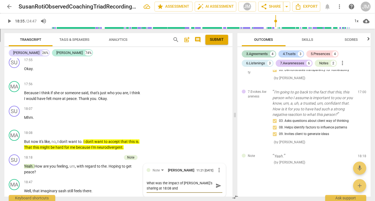
type textarea "What was the impact of Matthew's sharing at 18:08 and"
type textarea "What was the impact of Matthew's sharing at 18:08 and h"
type textarea "What was the impact of Matthew's sharing at 18:08 and ho"
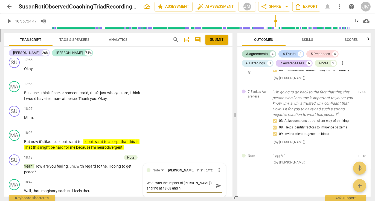
type textarea "What was the impact of Matthew's sharing at 18:08 and ho"
type textarea "What was the impact of Matthew's sharing at 18:08 and how"
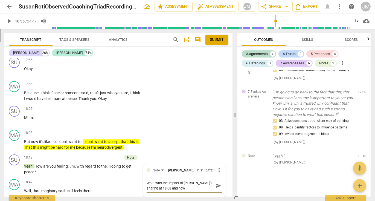
type textarea "What was the impact of Matthew's sharing at 18:08 and how m"
type textarea "What was the impact of Matthew's sharing at 18:08 and how mi"
type textarea "What was the impact of Matthew's sharing at 18:08 and how mig"
type textarea "What was the impact of Matthew's sharing at 18:08 and how migh"
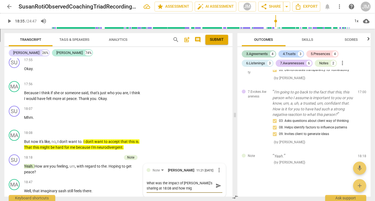
type textarea "What was the impact of Matthew's sharing at 18:08 and how migh"
type textarea "What was the impact of Matthew's sharing at 18:08 and how might"
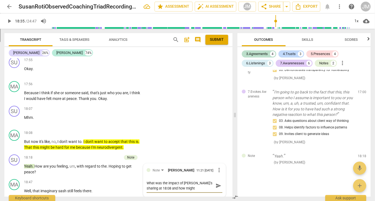
type textarea "What was the impact of Matthew's sharing at 18:08 and how might y"
type textarea "What was the impact of Matthew's sharing at 18:08 and how might yo"
type textarea "What was the impact of Matthew's sharing at 18:08 and how might you"
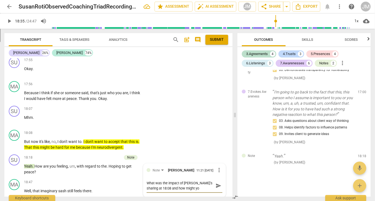
type textarea "What was the impact of Matthew's sharing at 18:08 and how might you"
type textarea "What was the impact of Matthew's sharing at 18:08 and how might you a"
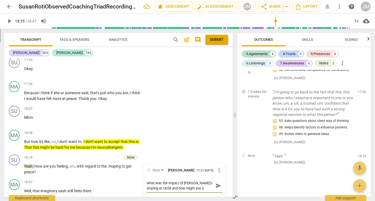
type textarea "What was the impact of Matthew's sharing at 18:08 and how might you as"
type textarea "What was the impact of Matthew's sharing at 18:08 and how might you ass"
type textarea "What was the impact of Matthew's sharing at 18:08 and how might you asso"
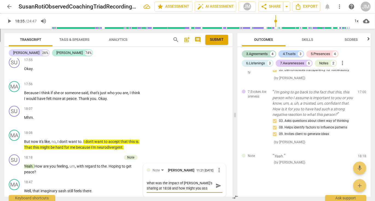
type textarea "What was the impact of Matthew's sharing at 18:08 and how might you asso"
type textarea "What was the impact of Matthew's sharing at 18:08 and how might you assoc"
type textarea "What was the impact of Matthew's sharing at 18:08 and how might you associ"
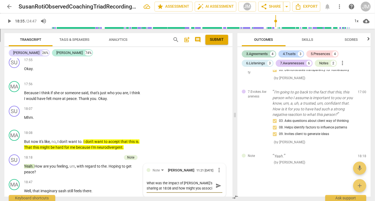
type textarea "What was the impact of Matthew's sharing at 18:08 and how might you associa"
type textarea "What was the impact of Matthew's sharing at 18:08 and how might you associat"
type textarea "What was the impact of Matthew's sharing at 18:08 and how might you associate"
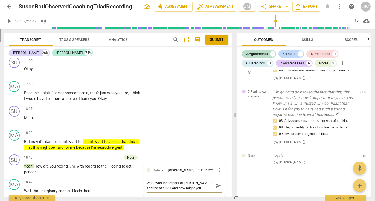
type textarea "What was the impact of Matthew's sharing at 18:08 and how might you associate"
type textarea "What was the impact of Matthew's sharing at 18:08 and how might you associate t"
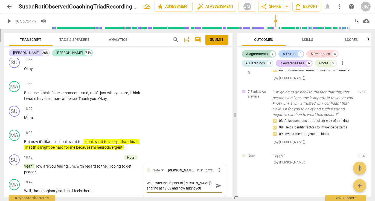
type textarea "What was the impact of Matthew's sharing at 18:08 and how might you associate th"
type textarea "What was the impact of Matthew's sharing at 18:08 and how might you associate t…"
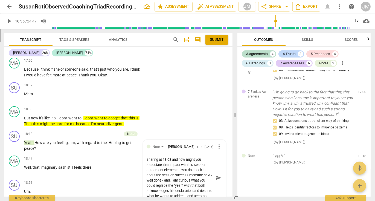
scroll to position [10, 0]
click at [217, 175] on span "send" at bounding box center [218, 177] width 6 height 6
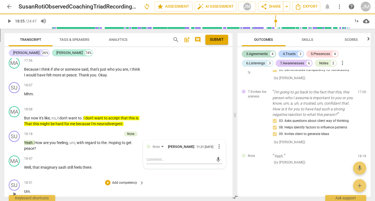
scroll to position [0, 0]
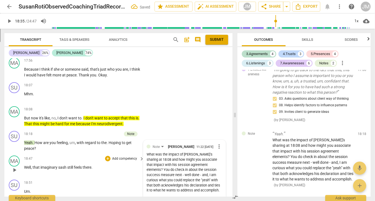
click at [15, 167] on span "play_arrow" at bounding box center [14, 169] width 7 height 7
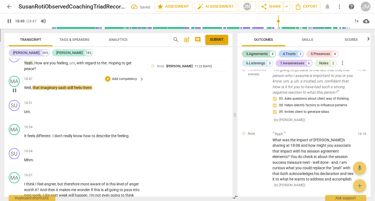
scroll to position [1689, 0]
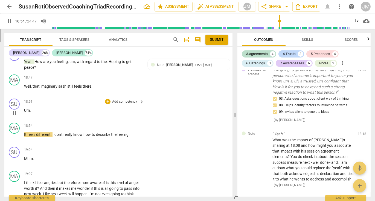
click at [24, 108] on span "Um" at bounding box center [27, 110] width 6 height 4
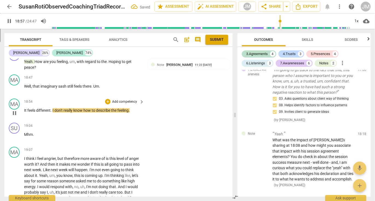
click at [23, 109] on div "play_arrow pause" at bounding box center [17, 112] width 14 height 7
click at [24, 108] on span "It" at bounding box center [25, 110] width 3 height 4
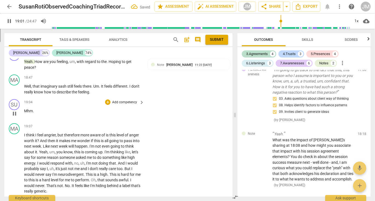
click at [24, 108] on span "Mhm" at bounding box center [28, 110] width 9 height 4
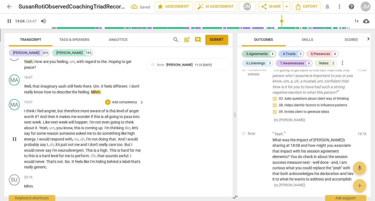
click at [24, 108] on span "I" at bounding box center [25, 110] width 2 height 4
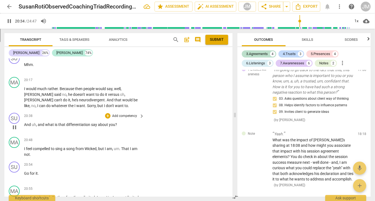
scroll to position [1801, 0]
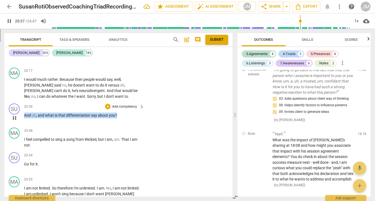
drag, startPoint x: 117, startPoint y: 116, endPoint x: 36, endPoint y: 113, distance: 81.2
click at [36, 113] on div "20:38 + Add competency keyboard_arrow_right And uh , and what is that different…" at bounding box center [84, 113] width 120 height 20
click at [129, 109] on icon "button" at bounding box center [128, 109] width 5 height 7
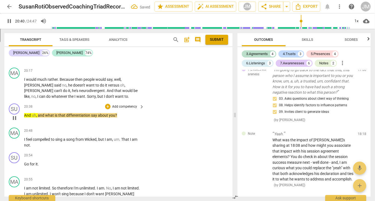
click at [116, 117] on p "And uh , and what is that differentiation say about you ?" at bounding box center [82, 115] width 117 height 6
drag, startPoint x: 115, startPoint y: 117, endPoint x: 22, endPoint y: 117, distance: 92.9
click at [22, 117] on div "SU play_arrow pause 20:38 + Add competency keyboard_arrow_right And uh , and wh…" at bounding box center [118, 113] width 228 height 24
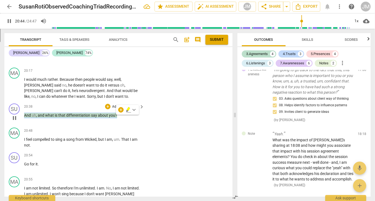
click at [128, 109] on icon "button" at bounding box center [128, 109] width 3 height 4
drag, startPoint x: 119, startPoint y: 117, endPoint x: 23, endPoint y: 117, distance: 95.6
click at [23, 117] on div "SU play_arrow pause 20:38 + Add competency keyboard_arrow_right And uh , and wh…" at bounding box center [118, 113] width 228 height 24
click at [114, 107] on p "Add competency" at bounding box center [124, 106] width 26 height 5
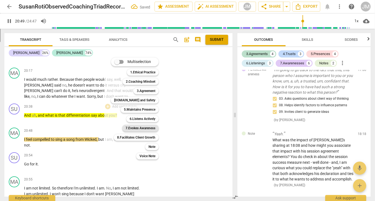
click at [146, 128] on b "7.Evokes Awareness" at bounding box center [140, 128] width 30 height 7
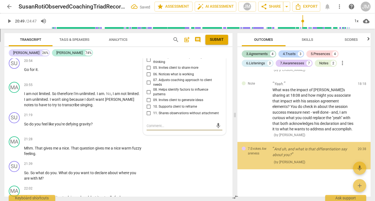
scroll to position [1300, 0]
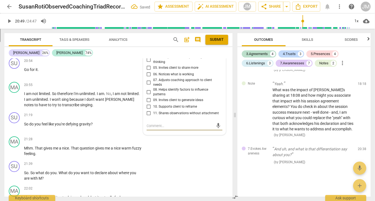
click at [148, 94] on input "08. Helps identify factors to influence patterns" at bounding box center [148, 92] width 9 height 7
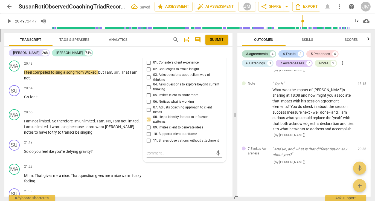
scroll to position [1859, 0]
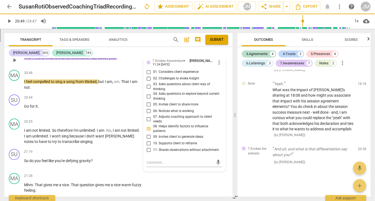
click at [147, 106] on input "05. Invites client to share more" at bounding box center [148, 104] width 9 height 7
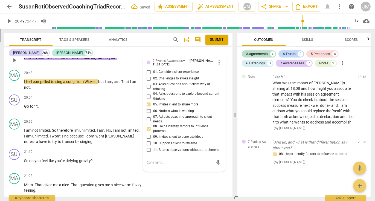
click at [147, 79] on input "02. Challenges to evoke insight" at bounding box center [148, 78] width 9 height 7
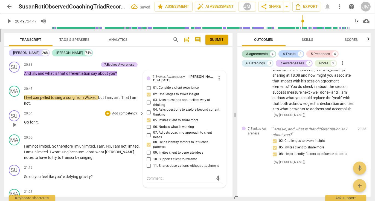
scroll to position [1839, 0]
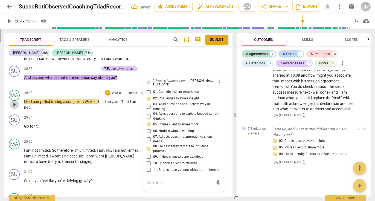
click at [14, 107] on span "play_arrow" at bounding box center [14, 104] width 7 height 7
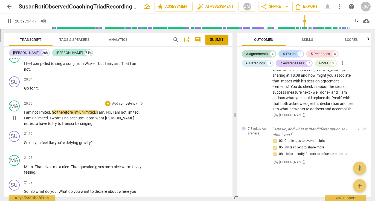
scroll to position [1878, 0]
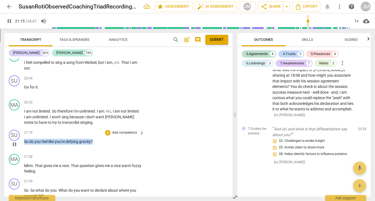
drag, startPoint x: 94, startPoint y: 143, endPoint x: 23, endPoint y: 143, distance: 70.2
click at [23, 143] on div "SU play_arrow pause 21:19 + Add competency keyboard_arrow_right So do you feel …" at bounding box center [118, 139] width 228 height 24
click at [124, 134] on p "Add competency" at bounding box center [124, 132] width 26 height 5
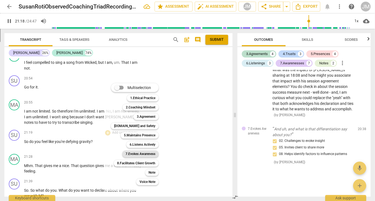
click at [137, 153] on b "7.Evokes Awareness" at bounding box center [140, 153] width 30 height 7
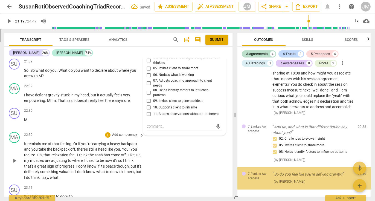
scroll to position [1342, 0]
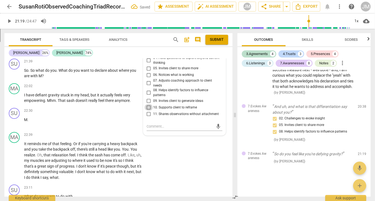
click at [147, 108] on input "10. Supports client to reframe" at bounding box center [148, 107] width 9 height 7
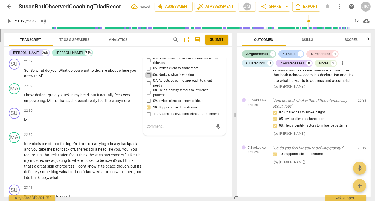
click at [147, 77] on input "06. Notices what is working" at bounding box center [148, 75] width 9 height 7
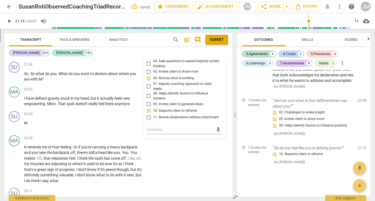
click at [147, 73] on input "05. Invites client to share more" at bounding box center [148, 71] width 9 height 7
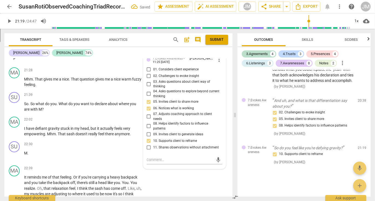
scroll to position [1957, 0]
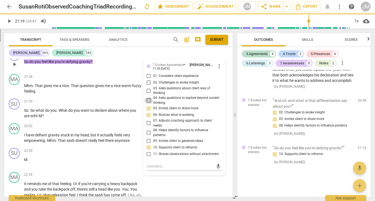
click at [148, 100] on input "04. Asks questions to explore beyond current thinking" at bounding box center [148, 100] width 9 height 7
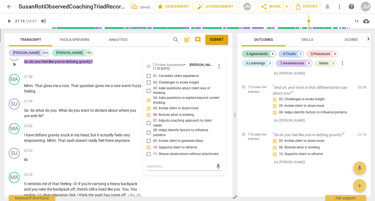
click at [148, 84] on input "02. Challenges to evoke insight" at bounding box center [148, 82] width 9 height 7
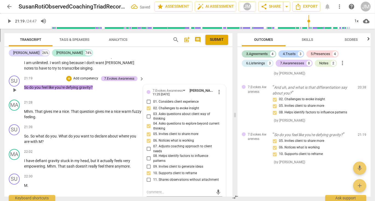
scroll to position [1931, 0]
click at [90, 78] on p "Add competency" at bounding box center [86, 79] width 26 height 5
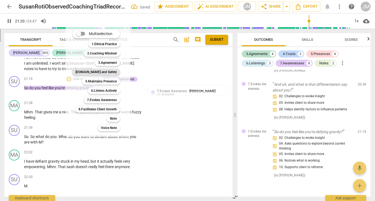
click at [107, 73] on b "[DOMAIN_NAME] and Safety" at bounding box center [95, 72] width 41 height 7
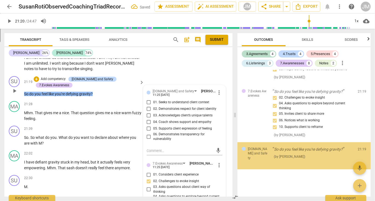
scroll to position [1400, 0]
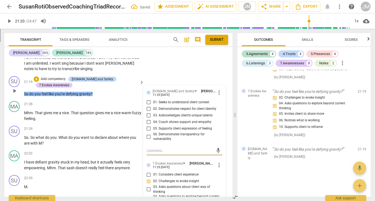
click at [147, 130] on input "05. Supports client expression of feeling" at bounding box center [148, 128] width 9 height 7
click at [62, 80] on p "Add competency" at bounding box center [53, 79] width 26 height 5
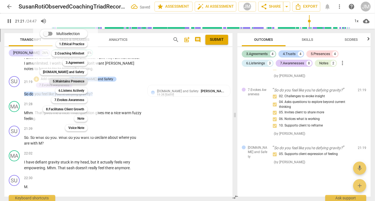
click at [64, 80] on b "5.Maintains Presence" at bounding box center [68, 81] width 31 height 7
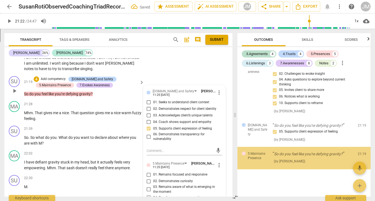
scroll to position [1428, 0]
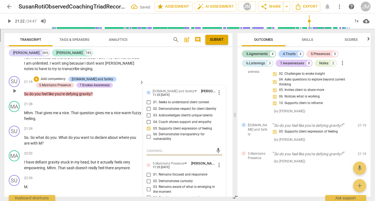
click at [149, 176] on input "01. Remains focused and responsive" at bounding box center [148, 174] width 9 height 7
click at [149, 186] on label "03. Remains aware of what is emerging in the moment" at bounding box center [182, 189] width 76 height 10
click at [149, 186] on input "03. Remains aware of what is emerging in the moment" at bounding box center [148, 189] width 9 height 7
click at [148, 191] on input "03. Remains aware of what is emerging in the moment" at bounding box center [148, 189] width 9 height 7
click at [148, 182] on input "02. Demonstrates curiosity" at bounding box center [148, 181] width 9 height 7
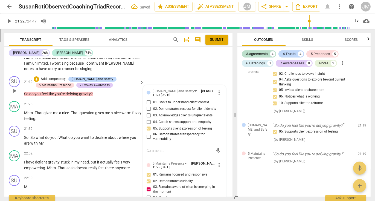
click at [147, 189] on input "03. Remains aware of what is emerging in the moment" at bounding box center [148, 189] width 9 height 7
click at [147, 191] on input "03. Remains aware of what is emerging in the moment" at bounding box center [148, 189] width 9 height 7
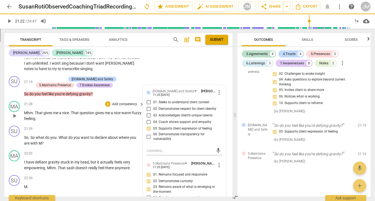
click at [17, 116] on span "play_arrow" at bounding box center [14, 115] width 7 height 7
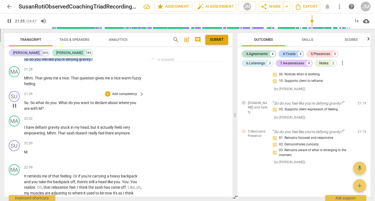
scroll to position [1969, 0]
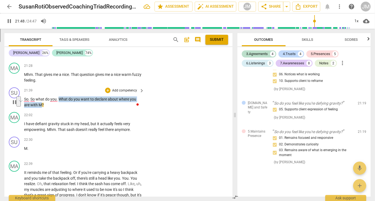
drag, startPoint x: 59, startPoint y: 100, endPoint x: 40, endPoint y: 106, distance: 19.4
click at [40, 106] on p "So . So what do you . What do you want to declare about where you are with M ?" at bounding box center [82, 101] width 117 height 11
click at [39, 106] on span "M" at bounding box center [40, 104] width 3 height 4
click at [59, 103] on p "So . So what do you . What do you want to declare about where you are with this…" at bounding box center [82, 101] width 117 height 11
click at [124, 91] on p "Add competency" at bounding box center [124, 90] width 26 height 5
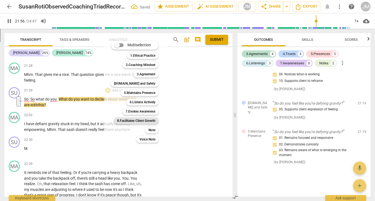
click at [127, 119] on b "8.Facilitates Client Growth" at bounding box center [136, 120] width 38 height 7
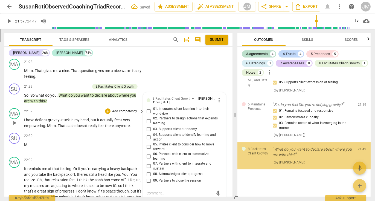
scroll to position [1487, 0]
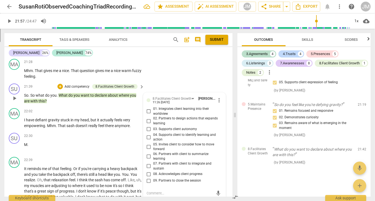
click at [148, 137] on input "04. Supports client to identify learning and action" at bounding box center [148, 137] width 9 height 7
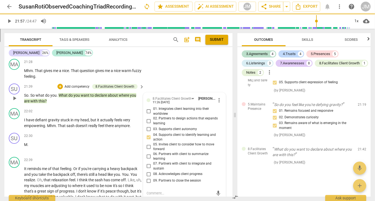
click at [149, 156] on input "06. Partners with client to summarize learning" at bounding box center [148, 156] width 9 height 7
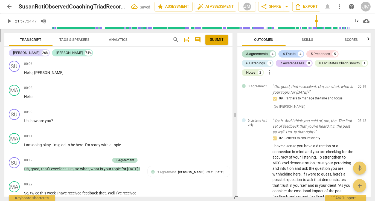
scroll to position [1487, 0]
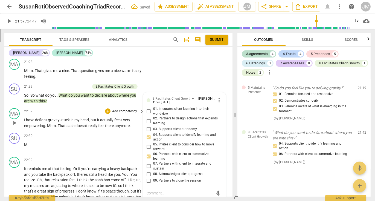
click at [15, 123] on span "play_arrow" at bounding box center [14, 122] width 7 height 7
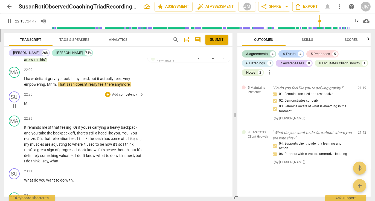
scroll to position [2019, 0]
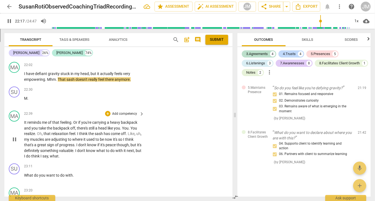
click at [24, 124] on span "It" at bounding box center [25, 122] width 3 height 4
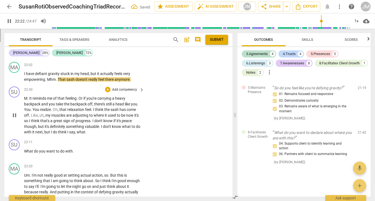
click at [24, 100] on span "M" at bounding box center [25, 98] width 3 height 4
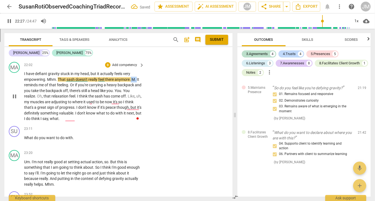
drag, startPoint x: 131, startPoint y: 81, endPoint x: 138, endPoint y: 80, distance: 6.8
click at [138, 80] on p "I have defiant gravity stuck in my head , but it actually feels very empowering…" at bounding box center [82, 96] width 117 height 51
click at [125, 66] on p "Add competency" at bounding box center [124, 65] width 26 height 5
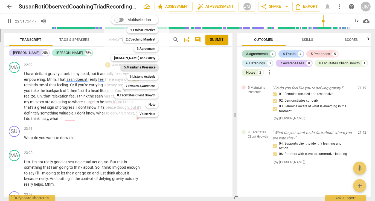
click at [145, 68] on b "5.Maintains Presence" at bounding box center [139, 67] width 31 height 7
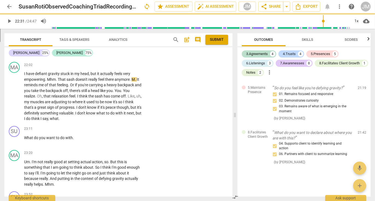
type input "1352"
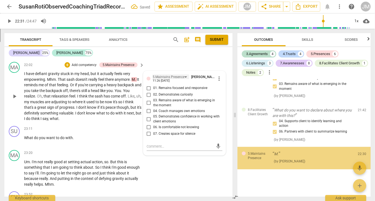
scroll to position [1526, 0]
click at [148, 135] on input "07. Creates space for silence" at bounding box center [148, 133] width 9 height 7
checkbox input "true"
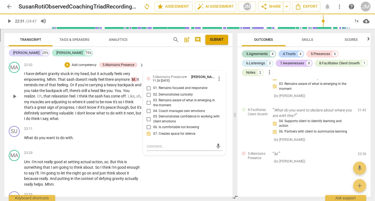
click at [148, 119] on input "05. Demonstrates confidence in working with client emotions" at bounding box center [148, 119] width 9 height 7
checkbox input "true"
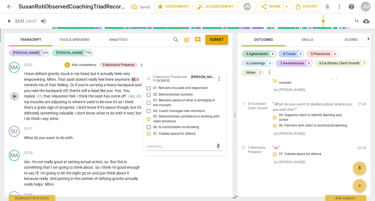
click at [14, 97] on span "play_arrow" at bounding box center [14, 96] width 7 height 7
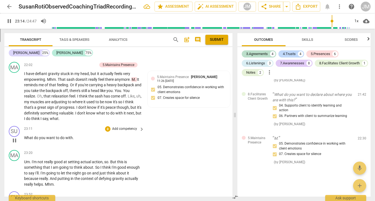
click at [71, 139] on span "with" at bounding box center [68, 137] width 7 height 4
type input "1395"
drag, startPoint x: 25, startPoint y: 138, endPoint x: 76, endPoint y: 138, distance: 51.1
click at [78, 137] on p "What do you want to do with it?" at bounding box center [82, 138] width 117 height 6
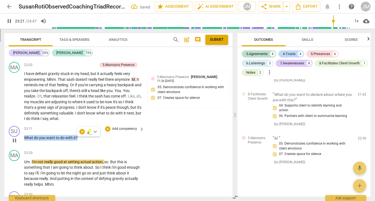
click at [118, 129] on p "Add competency" at bounding box center [124, 128] width 26 height 5
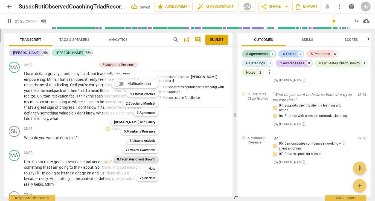
click at [142, 158] on b "8.Facilitates Client Growth" at bounding box center [136, 159] width 38 height 7
type input "1404"
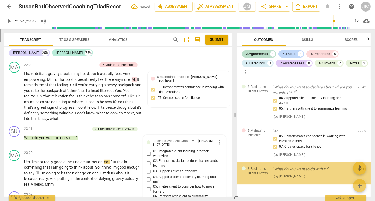
scroll to position [1564, 0]
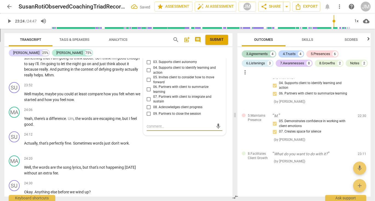
click at [148, 64] on input "03. Supports client autonomy" at bounding box center [148, 62] width 9 height 7
checkbox input "true"
click at [148, 81] on input "05. Invites client to consider how to move forward" at bounding box center [148, 80] width 9 height 7
checkbox input "true"
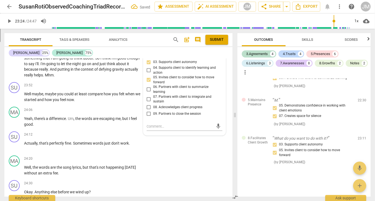
click at [147, 108] on input "08. Acknowledges client progress" at bounding box center [148, 107] width 9 height 7
checkbox input "true"
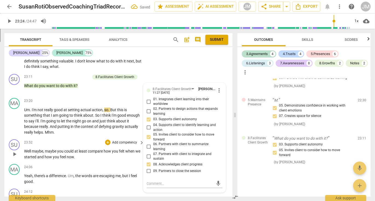
scroll to position [2069, 0]
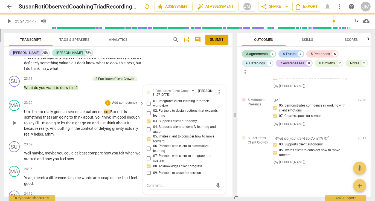
click at [15, 124] on span "play_arrow" at bounding box center [14, 122] width 7 height 7
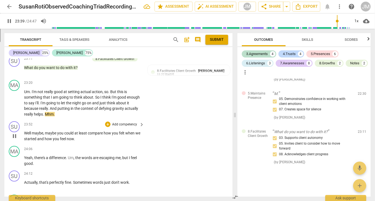
scroll to position [2092, 0]
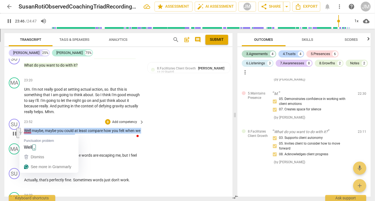
drag, startPoint x: 81, startPoint y: 137, endPoint x: 24, endPoint y: 131, distance: 57.1
click at [24, 131] on p "Well maybe , maybe you could at least compare how you felt when we started and …" at bounding box center [82, 133] width 117 height 11
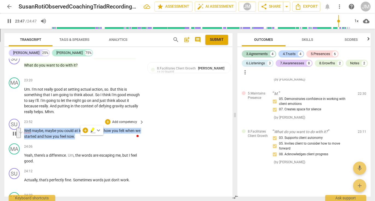
click at [122, 123] on p "Add competency" at bounding box center [124, 121] width 26 height 5
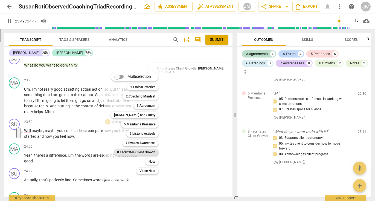
click at [146, 153] on b "8.Facilitates Client Growth" at bounding box center [136, 152] width 38 height 7
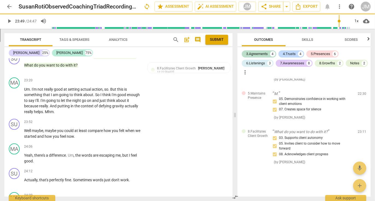
type input "1430"
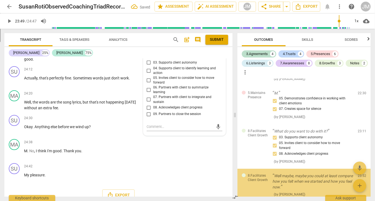
scroll to position [1619, 0]
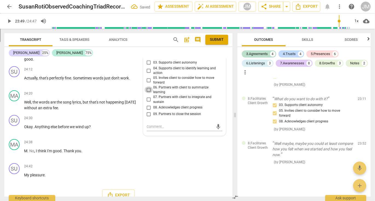
click at [148, 90] on input "06. Partners with client to summarize learning" at bounding box center [148, 89] width 9 height 7
checkbox input "true"
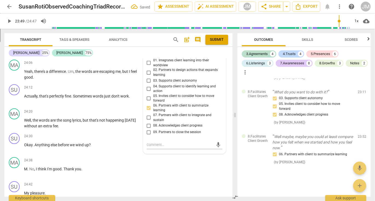
scroll to position [2174, 0]
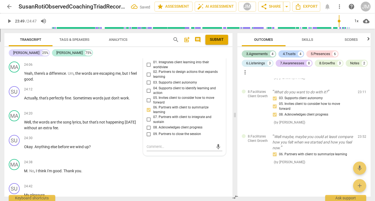
click at [147, 65] on input "01. Integrates client learning into their worldview" at bounding box center [148, 64] width 9 height 7
checkbox input "true"
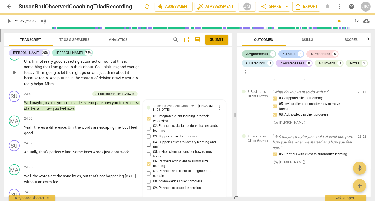
scroll to position [2168, 0]
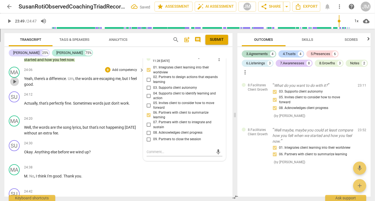
click at [15, 83] on span "play_arrow" at bounding box center [14, 81] width 7 height 7
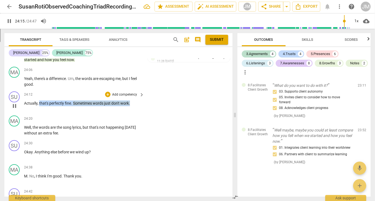
drag, startPoint x: 132, startPoint y: 105, endPoint x: 40, endPoint y: 104, distance: 92.1
click at [40, 104] on p "Actually , that's perfectly fine . Sometimes words just don't work ." at bounding box center [82, 103] width 117 height 6
click at [119, 96] on p "Add competency" at bounding box center [124, 94] width 26 height 5
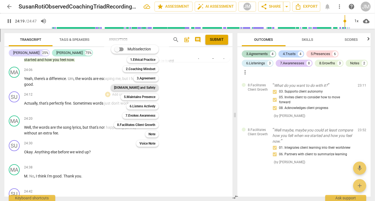
click at [152, 88] on b "[DOMAIN_NAME] and Safety" at bounding box center [134, 87] width 41 height 7
type input "1459"
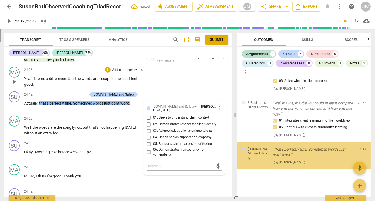
scroll to position [1660, 0]
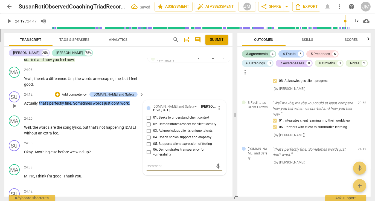
drag, startPoint x: 149, startPoint y: 144, endPoint x: 146, endPoint y: 140, distance: 5.3
click at [149, 144] on input "05. Supports client expression of feeling" at bounding box center [148, 143] width 9 height 7
checkbox input "true"
click at [148, 137] on input "04. Coach shows support and empathy" at bounding box center [148, 137] width 9 height 7
checkbox input "true"
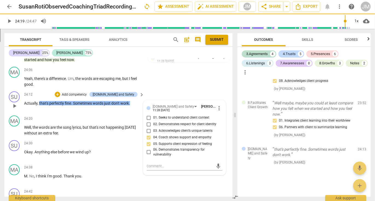
click at [87, 95] on p "Add competency" at bounding box center [74, 94] width 26 height 5
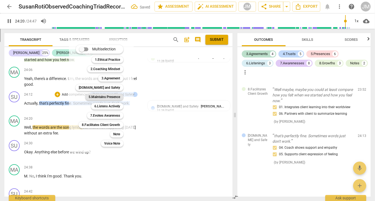
click at [98, 96] on b "5.Maintains Presence" at bounding box center [104, 96] width 31 height 7
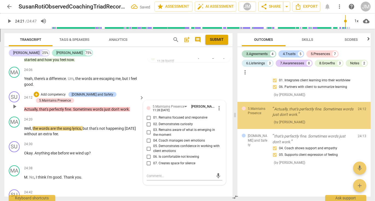
scroll to position [1677, 0]
type input "1461"
click at [148, 118] on input "01. Remains focused and responsive" at bounding box center [148, 117] width 9 height 7
checkbox input "true"
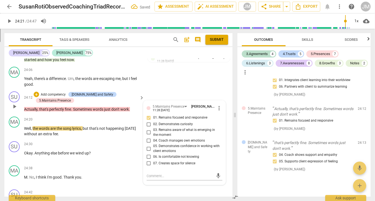
click at [147, 157] on input "06. Is comfortable not knowing" at bounding box center [148, 156] width 9 height 7
checkbox input "true"
click at [14, 132] on span "play_arrow" at bounding box center [14, 131] width 7 height 7
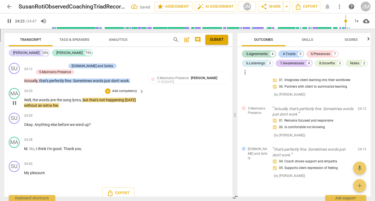
scroll to position [2198, 0]
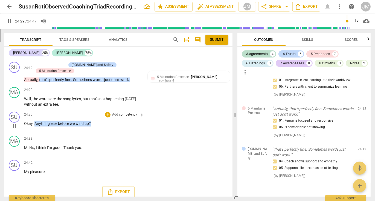
drag, startPoint x: 34, startPoint y: 124, endPoint x: 97, endPoint y: 123, distance: 62.6
click at [97, 123] on p "Okay . Anything else before we wind up ?" at bounding box center [82, 123] width 117 height 6
click at [126, 115] on p "Add competency" at bounding box center [124, 114] width 26 height 5
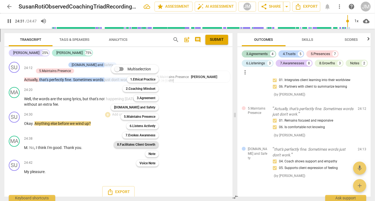
click at [136, 143] on b "8.Facilitates Client Growth" at bounding box center [136, 144] width 38 height 7
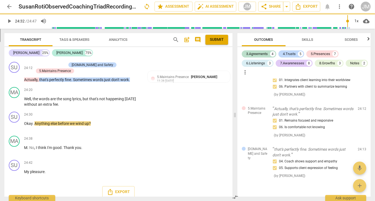
type input "1472"
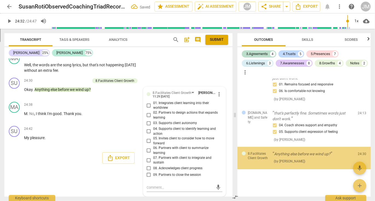
scroll to position [1736, 0]
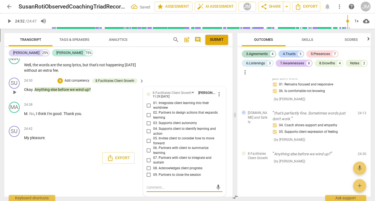
click at [148, 174] on input "09. Partners to close the session" at bounding box center [148, 174] width 9 height 7
checkbox input "true"
click at [149, 187] on textarea at bounding box center [179, 186] width 67 height 5
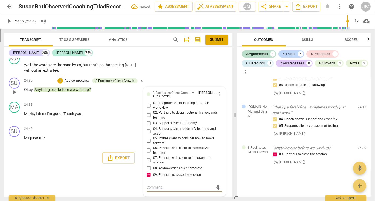
type textarea "T"
type textarea "Th"
type textarea "Thi"
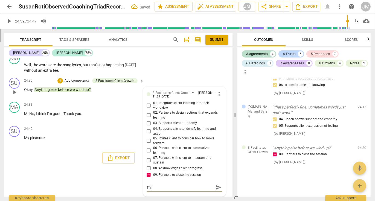
type textarea "This"
type textarea "This i"
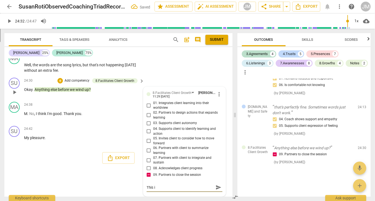
type textarea "This is"
type textarea "This is a"
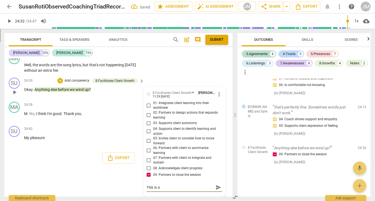
type textarea "This is a"
type textarea "This is a m"
type textarea "This is a mi"
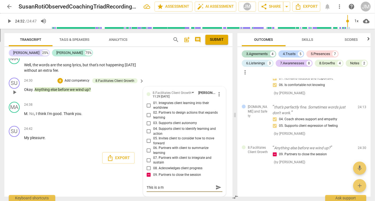
type textarea "This is a mi"
type textarea "This is a mis"
type textarea "This is a miss"
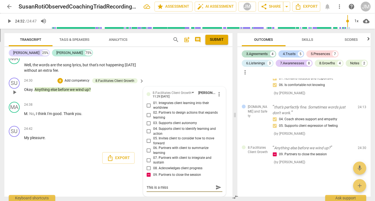
type textarea "This is a misse"
type textarea "This is a missed"
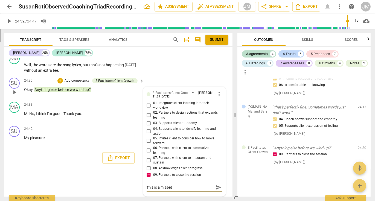
type textarea "This is a missed"
type textarea "This is a missed o"
type textarea "This is a missed op"
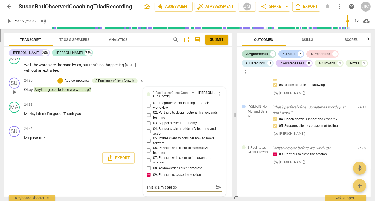
type textarea "This is a missed opp"
type textarea "This is a missed oppo"
type textarea "This is a missed oppor"
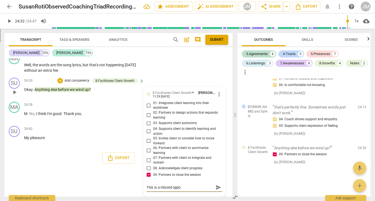
type textarea "This is a missed oppor"
type textarea "This is a missed opport"
type textarea "This is a missed opportu"
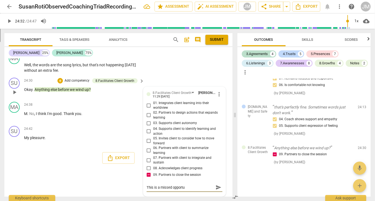
type textarea "This is a missed opportun"
type textarea "This is a missed opportuni"
type textarea "This is a missed opportunit"
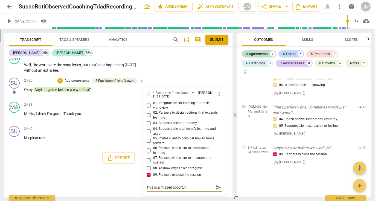
type textarea "This is a missed opportunit"
type textarea "This is a missed opportunity"
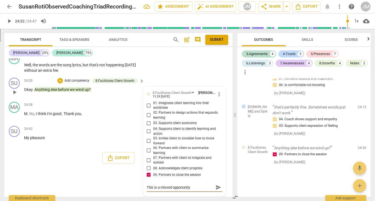
type textarea "This is a missed opportunity o"
type textarea "This is a missed opportunity on"
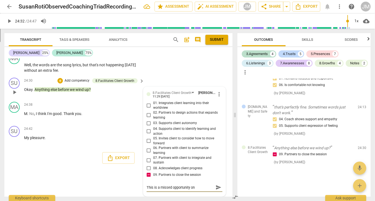
type textarea "This is a missed opportunity on"
type textarea "This is a missed opportunity on t"
type textarea "This is a missed opportunity on to"
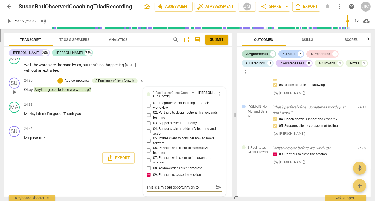
type textarea "This is a missed opportunity on too"
type textarea "This is a missed opportunity on to"
type textarea "This is a missed opportunity on t"
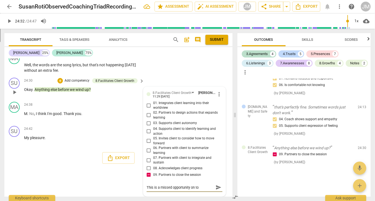
type textarea "This is a missed opportunity on t"
type textarea "This is a missed opportunity on tw"
type textarea "This is a missed opportunity on two"
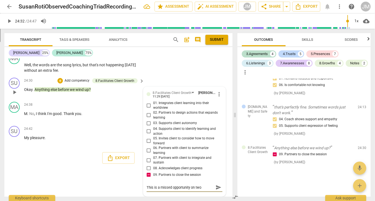
type textarea "This is a missed opportunity on two"
type textarea "This is a missed opportunity on two l"
type textarea "This is a missed opportunity on two le"
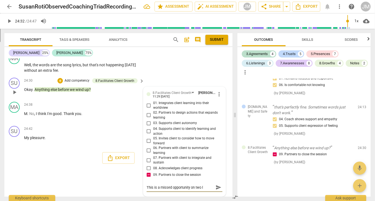
type textarea "This is a missed opportunity on two le"
type textarea "This is a missed opportunity on two lev"
type textarea "This is a missed opportunity on two leve"
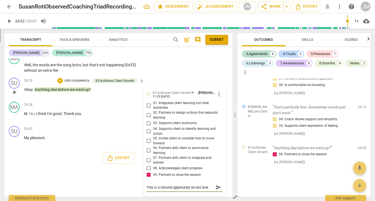
type textarea "This is a missed opportunity on two level"
type textarea "This is a missed opportunity on two levels"
type textarea "This is a missed opportunity on two levels."
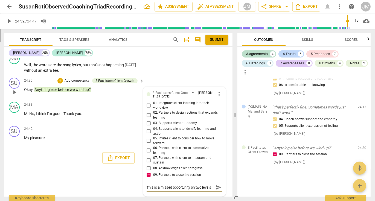
type textarea "This is a missed opportunity on two levels."
type textarea "This is a missed opportunity on two levels. H"
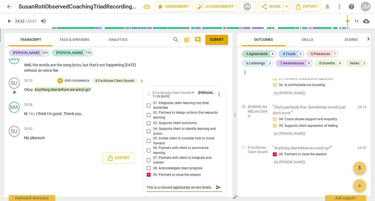
scroll to position [4, 0]
type textarea "This is a missed opportunity on two levels. Hv"
type textarea "This is a missed opportunity on two levels. Hvi"
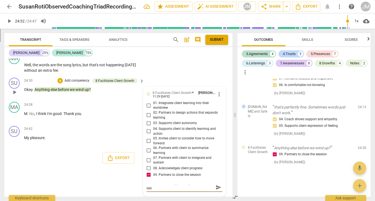
type textarea "This is a missed opportunity on two levels. Hvin"
type textarea "This is a missed opportunity on two levels. Hvi"
type textarea "This is a missed opportunity on two levels. Hv"
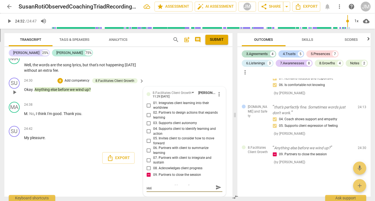
type textarea "This is a missed opportunity on two levels. Hv"
type textarea "This is a missed opportunity on two levels. H"
type textarea "This is a missed opportunity on two levels. Ha"
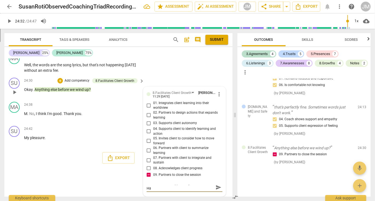
type textarea "This is a missed opportunity on two levels. Hav"
type textarea "This is a missed opportunity on two levels. Havi"
type textarea "This is a missed opportunity on two levels. Havin"
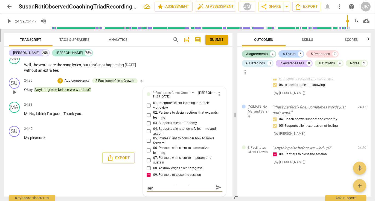
type textarea "This is a missed opportunity on two levels. Havin"
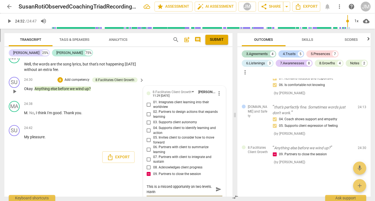
type textarea "This is a missed opportunity on two levels. Having"
type textarea "This is a missed opportunity on two levels. Havin"
type textarea "This is a missed opportunity on two levels. Havi"
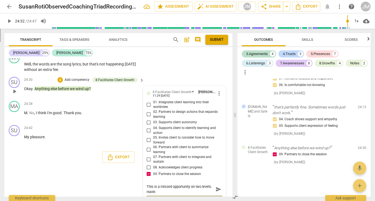
type textarea "This is a missed opportunity on two levels. Havi"
type textarea "This is a missed opportunity on two levels. Hav"
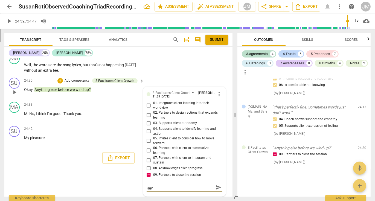
type textarea "This is a missed opportunity on two levels. Ha"
type textarea "This is a missed opportunity on two levels. H"
type textarea "This is a missed opportunity on two levels."
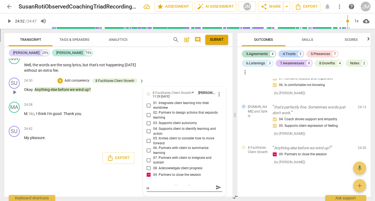
type textarea "This is a missed opportunity on two levels."
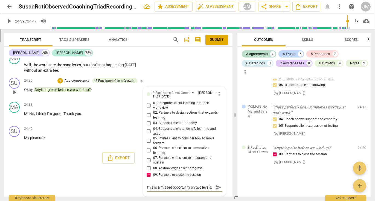
type textarea "This is a missed opportunity on two levels.I"
type textarea "This is a missed opportunity on two levels."
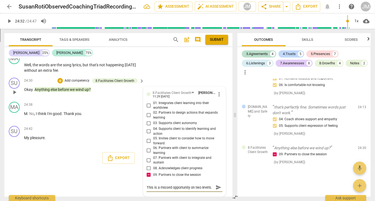
type textarea "This is a missed opportunity on two levels."
type textarea "This is a missed opportunity on two levels. I"
type textarea "This is a missed opportunity on two levels. In"
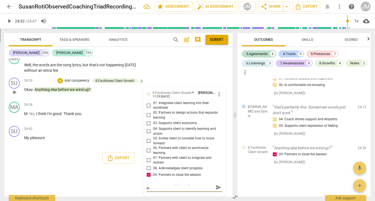
type textarea "This is a missed opportunity on two levels. Inv"
type textarea "This is a missed opportunity on two levels. Invi"
type textarea "This is a missed opportunity on two levels. Invit"
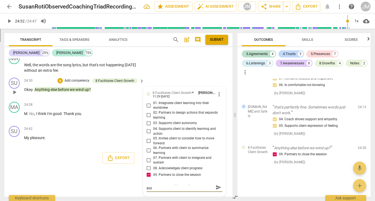
type textarea "This is a missed opportunity on two levels. Invit"
type textarea "This is a missed opportunity on two levels. Inviti"
type textarea "This is a missed opportunity on two levels. Invitin"
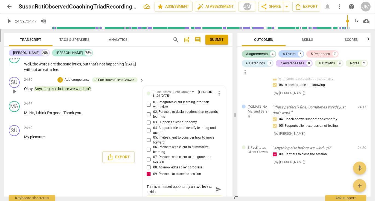
scroll to position [0, 0]
type textarea "This is a missed opportunity on two levels. Inviting"
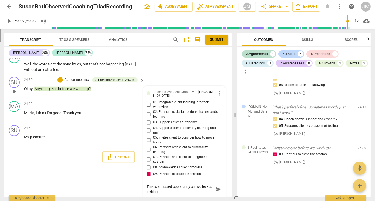
type textarea "This is a missed opportunity on two levels. Inviting h"
type textarea "This is a missed opportunity on two levels. Inviting hi"
type textarea "This is a missed opportunity on two levels. Inviting him"
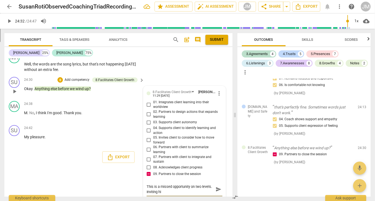
type textarea "This is a missed opportunity on two levels. Inviting him"
type textarea "This is a missed opportunity on two levels. Inviting him t"
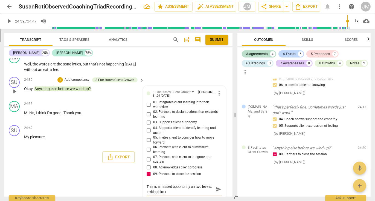
type textarea "This is a missed opportunity on two levels. Inviting him to"
type textarea "This is a missed opportunity on two levels. Inviting him to d"
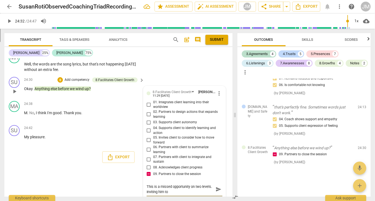
type textarea "This is a missed opportunity on two levels. Inviting him to d"
type textarea "This is a missed opportunity on two levels. Inviting him to de"
type textarea "This is a missed opportunity on two levels. Inviting him to det"
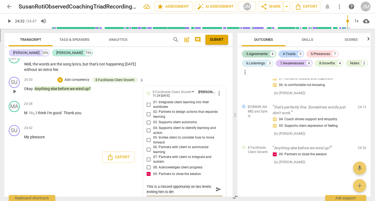
type textarea "This is a missed opportunity on two levels. Inviting him to dete"
type textarea "This is a missed opportunity on two levels. Inviting him to deter"
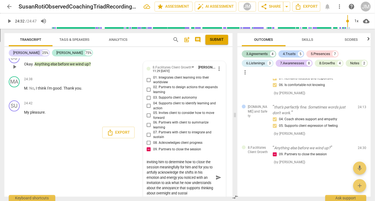
scroll to position [5, 0]
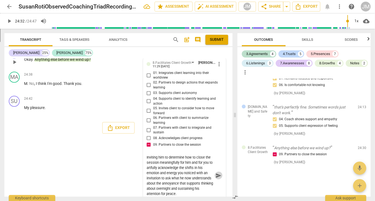
click at [216, 175] on span "send" at bounding box center [218, 175] width 6 height 6
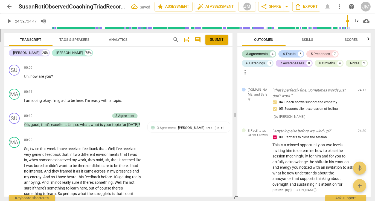
scroll to position [0, 0]
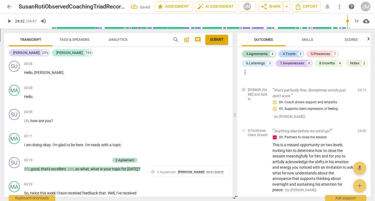
click at [187, 39] on span "post_add" at bounding box center [186, 39] width 7 height 7
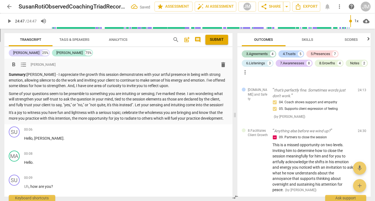
click at [226, 118] on p "It's a joy to witness you have fun and lightness with a serious topic; celebrat…" at bounding box center [118, 115] width 219 height 11
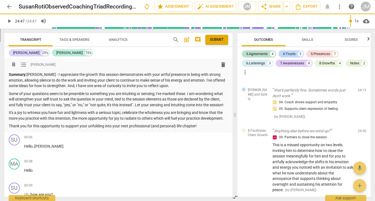
click at [219, 42] on span "Submit" at bounding box center [217, 39] width 14 height 5
